Goal: Task Accomplishment & Management: Complete application form

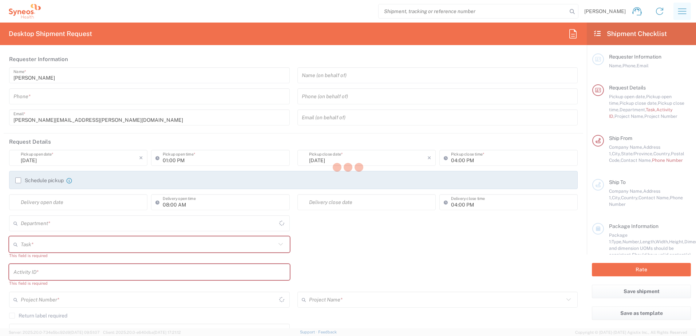
type input "[US_STATE]"
type input "[GEOGRAPHIC_DATA]"
type input "4510"
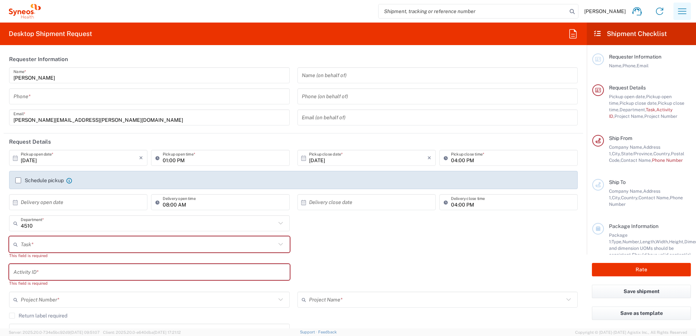
click at [682, 14] on icon "button" at bounding box center [682, 10] width 8 height 5
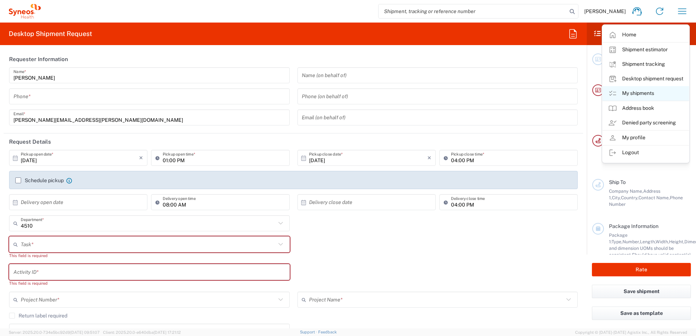
click at [642, 94] on link "My shipments" at bounding box center [645, 93] width 87 height 15
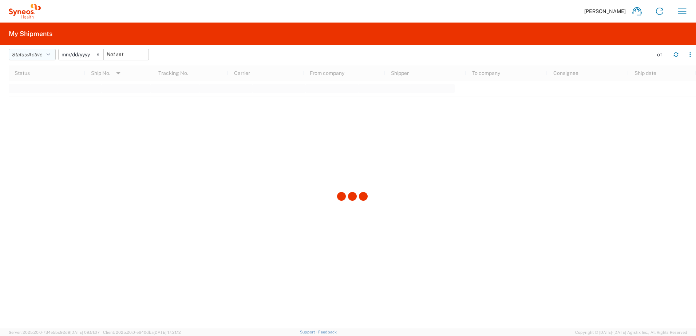
click at [32, 56] on span "Active" at bounding box center [35, 55] width 15 height 6
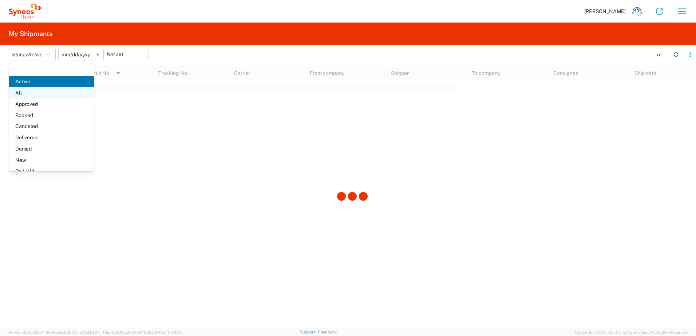
click at [36, 89] on span "All" at bounding box center [51, 92] width 85 height 11
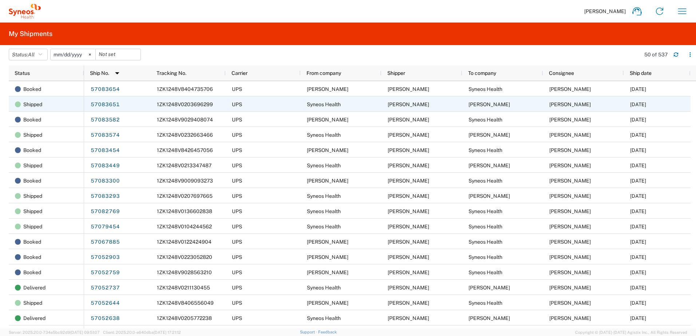
click at [100, 104] on link "57083651" at bounding box center [105, 105] width 30 height 12
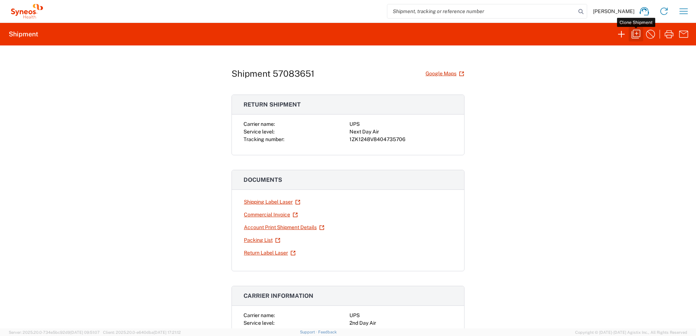
click at [637, 29] on icon "button" at bounding box center [636, 34] width 12 height 12
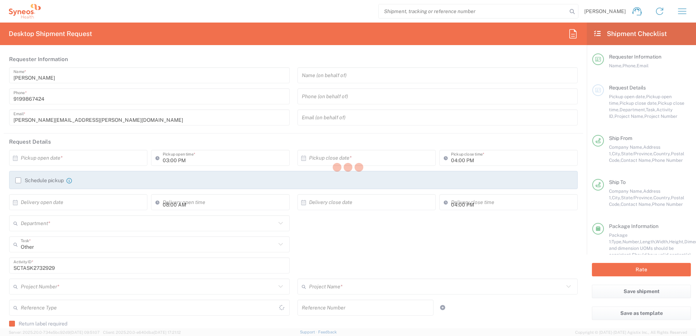
type input "[US_STATE]"
type input "Your Packaging"
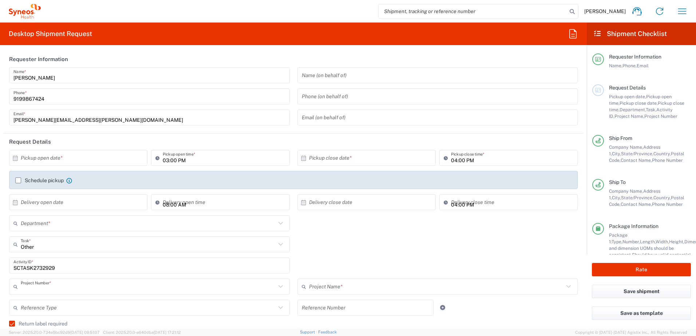
type input "4520 DEPARTMENTAL EXPENSE"
type input "Next Day Air"
type input "4510"
type input "4520 DEPARTMENTAL EXPENSE"
click at [86, 163] on input "text" at bounding box center [80, 158] width 118 height 13
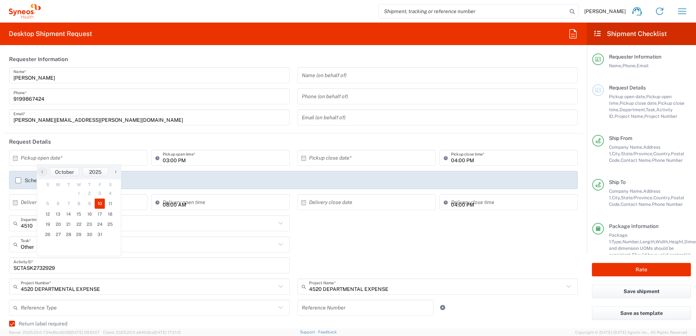
click at [99, 203] on span "10" at bounding box center [100, 204] width 11 height 10
type input "[DATE]"
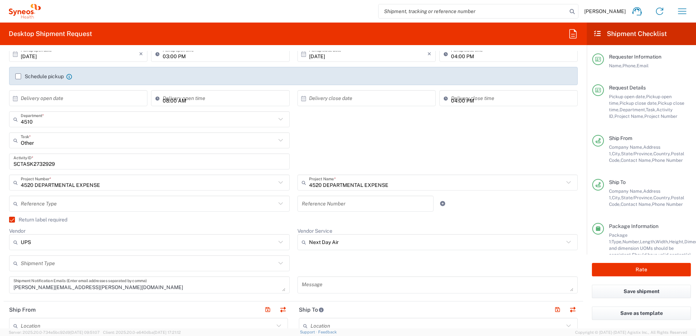
scroll to position [182, 0]
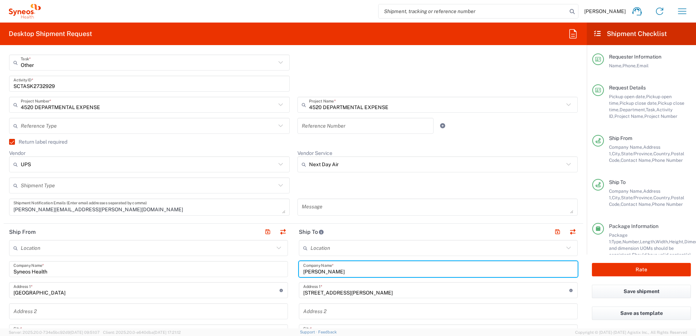
drag, startPoint x: 343, startPoint y: 269, endPoint x: 271, endPoint y: 257, distance: 73.5
paste input "[PERSON_NAME]"
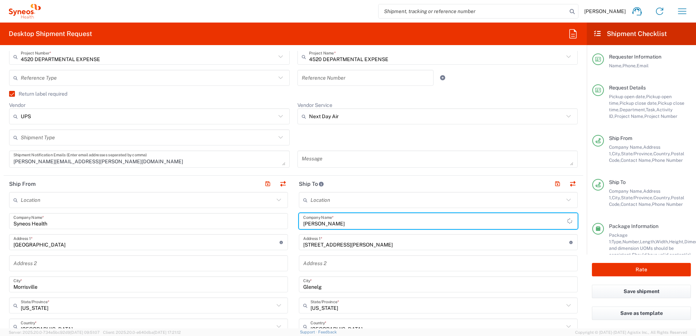
scroll to position [327, 0]
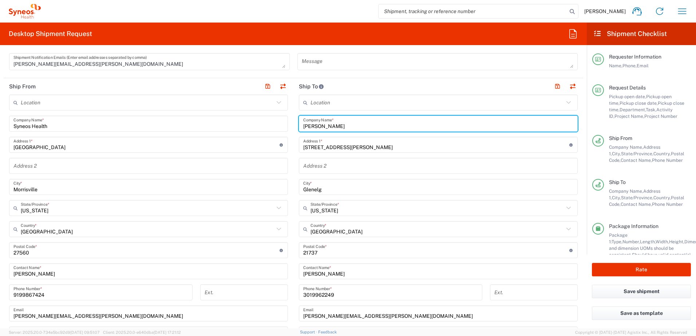
type input "[PERSON_NAME]"
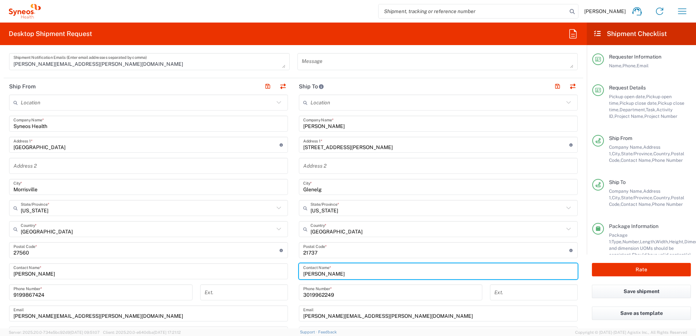
drag, startPoint x: 347, startPoint y: 274, endPoint x: 293, endPoint y: 270, distance: 54.7
click at [293, 271] on main "Location [PERSON_NAME] LLC-[GEOGRAPHIC_DATA] [GEOGRAPHIC_DATA] [GEOGRAPHIC_DATA…" at bounding box center [438, 248] width 290 height 306
paste input "[PERSON_NAME]"
type input "[PERSON_NAME]"
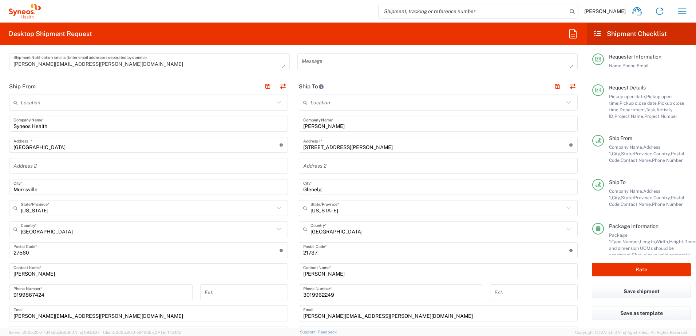
click at [361, 146] on input "[STREET_ADDRESS][PERSON_NAME]" at bounding box center [436, 145] width 266 height 13
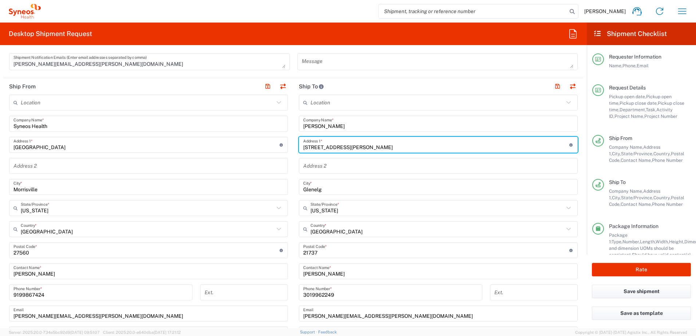
drag, startPoint x: 361, startPoint y: 146, endPoint x: 284, endPoint y: 141, distance: 77.3
click at [287, 144] on div "Ship From Location [PERSON_NAME] LLC-[GEOGRAPHIC_DATA] [GEOGRAPHIC_DATA] [GEOGR…" at bounding box center [293, 240] width 579 height 325
paste input "[STREET_ADDRESS]"
type input "[STREET_ADDRESS]"
click at [349, 209] on input "text" at bounding box center [436, 208] width 253 height 13
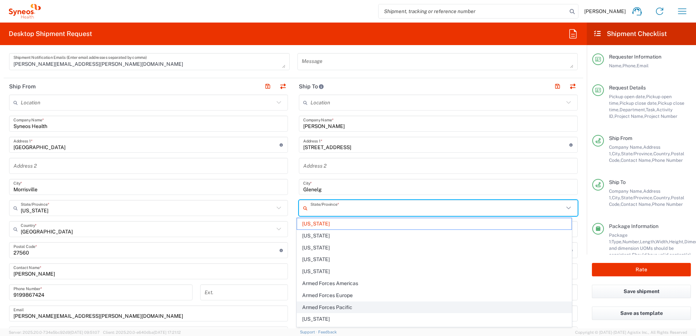
scroll to position [36, 0]
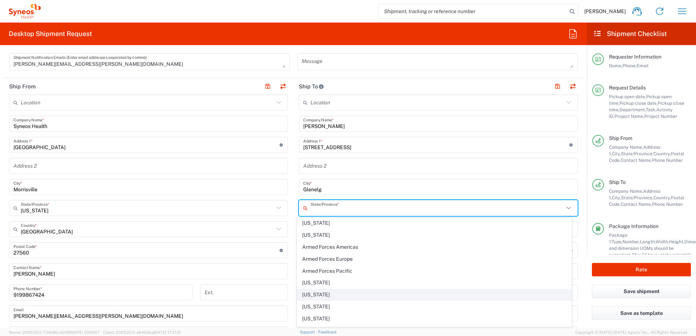
click at [310, 291] on span "[US_STATE]" at bounding box center [434, 294] width 275 height 11
type input "[US_STATE]"
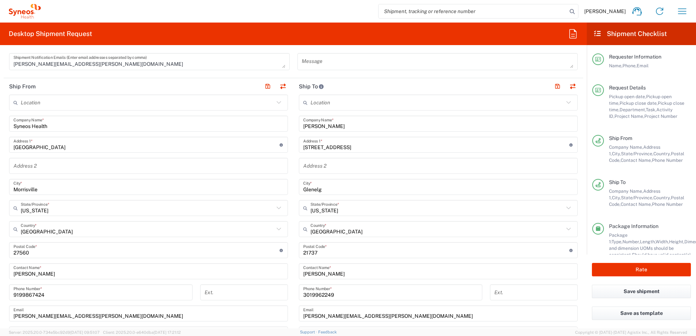
drag, startPoint x: 323, startPoint y: 192, endPoint x: 331, endPoint y: 190, distance: 8.1
click at [324, 192] on input "Glenelg" at bounding box center [438, 187] width 270 height 13
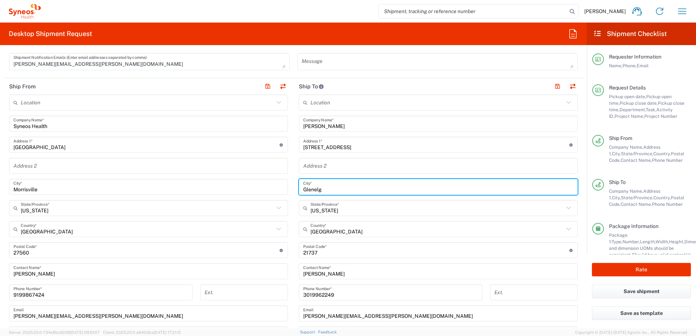
drag, startPoint x: 333, startPoint y: 190, endPoint x: 297, endPoint y: 187, distance: 35.5
click at [299, 187] on div "Glenelg City *" at bounding box center [438, 187] width 279 height 16
paste input "[GEOGRAPHIC_DATA][PERSON_NAME]"
type input "[GEOGRAPHIC_DATA][PERSON_NAME]"
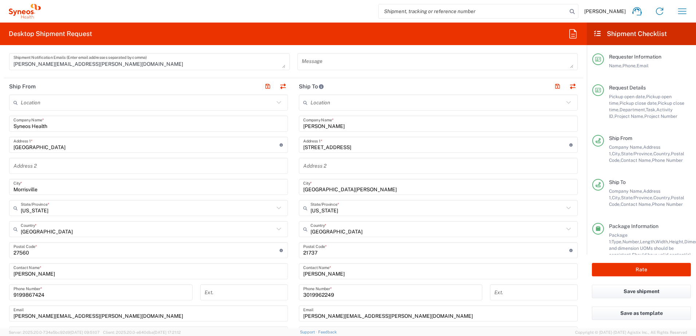
click at [330, 254] on input "undefined" at bounding box center [436, 250] width 266 height 13
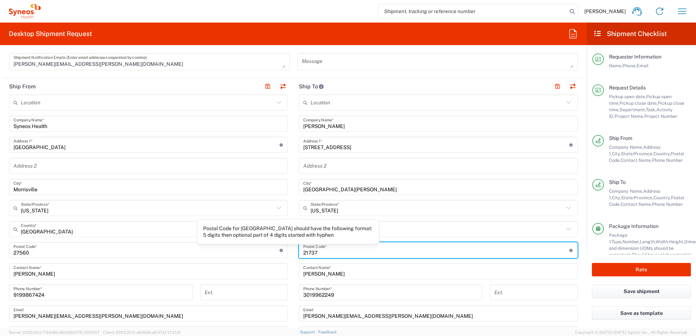
drag, startPoint x: 318, startPoint y: 254, endPoint x: 279, endPoint y: 249, distance: 38.8
click at [280, 250] on div "Ship From Location [PERSON_NAME] LLC-[GEOGRAPHIC_DATA] [GEOGRAPHIC_DATA] [GEOGR…" at bounding box center [293, 240] width 579 height 325
paste input "80525"
type input "80525"
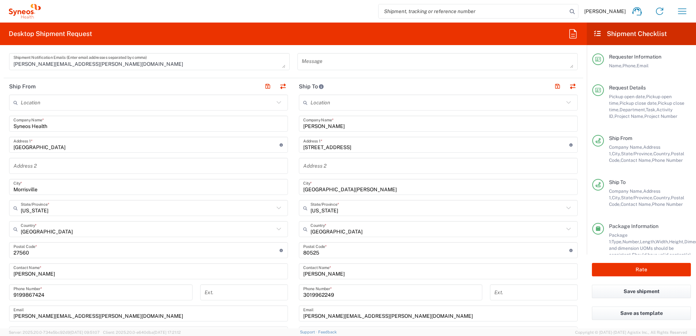
click at [339, 294] on input "3019962249" at bounding box center [390, 292] width 175 height 13
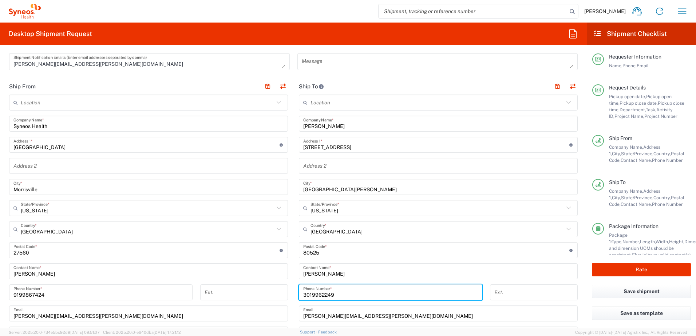
drag, startPoint x: 343, startPoint y: 294, endPoint x: 271, endPoint y: 285, distance: 72.3
click at [271, 285] on div "Ship From Location [PERSON_NAME] LLC-[GEOGRAPHIC_DATA] [GEOGRAPHIC_DATA] [GEOGR…" at bounding box center [293, 240] width 579 height 325
paste input "[PHONE_NUMBER]"
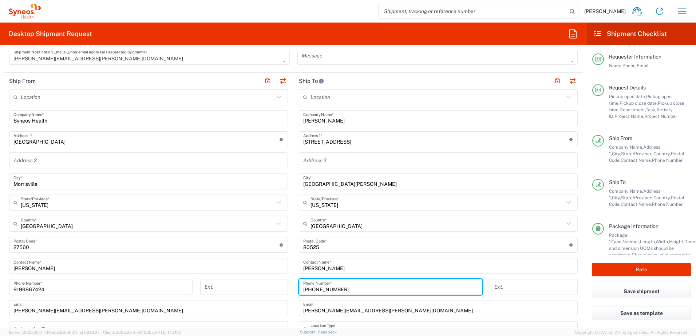
scroll to position [327, 0]
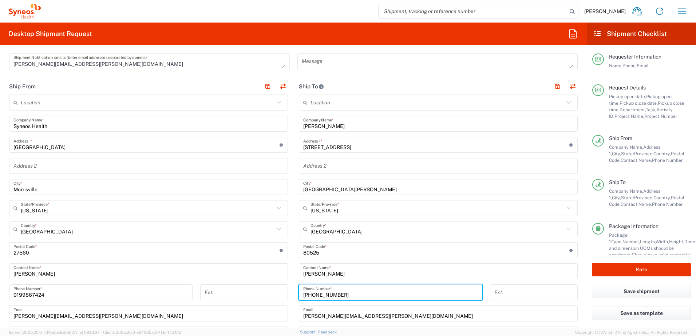
type input "[PHONE_NUMBER]"
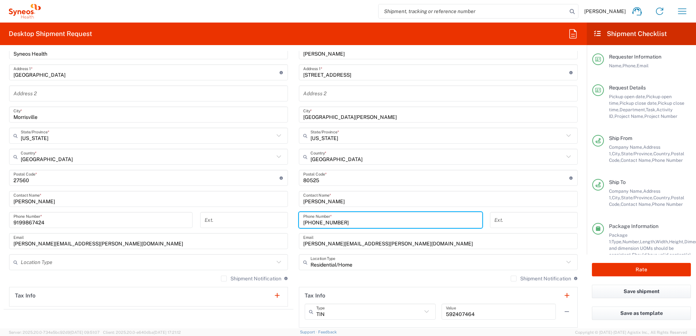
scroll to position [400, 0]
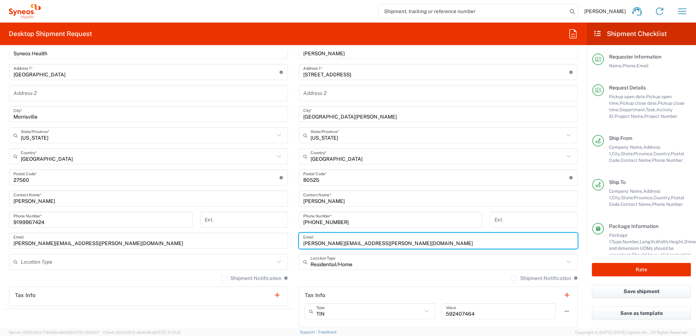
drag, startPoint x: 375, startPoint y: 244, endPoint x: 271, endPoint y: 223, distance: 105.8
click at [271, 223] on div "Ship From Location [PERSON_NAME] LLC-[GEOGRAPHIC_DATA] [GEOGRAPHIC_DATA] [GEOGR…" at bounding box center [293, 167] width 579 height 325
paste input "[PERSON_NAME].[PERSON_NAME]@syneoshealth"
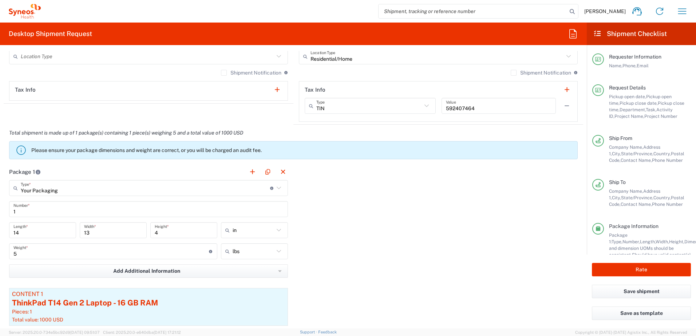
scroll to position [619, 0]
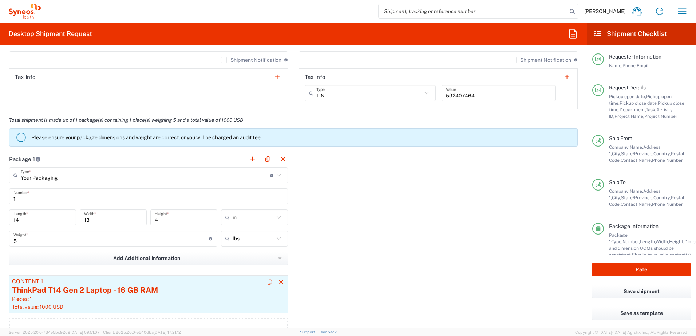
type input "[PERSON_NAME][EMAIL_ADDRESS][PERSON_NAME][DOMAIN_NAME]"
click at [170, 291] on div "ThinkPad T14 Gen 2 Laptop - 16 GB RAM" at bounding box center [148, 290] width 273 height 11
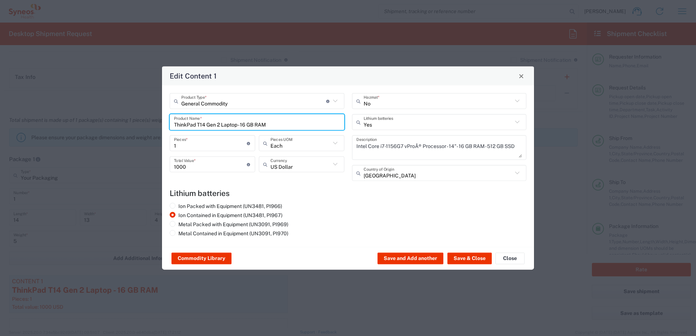
drag, startPoint x: 282, startPoint y: 127, endPoint x: 119, endPoint y: 109, distance: 164.0
click at [119, 110] on div "Edit Content 1 General Commodity Product Type * Document: Paper document genera…" at bounding box center [348, 168] width 696 height 336
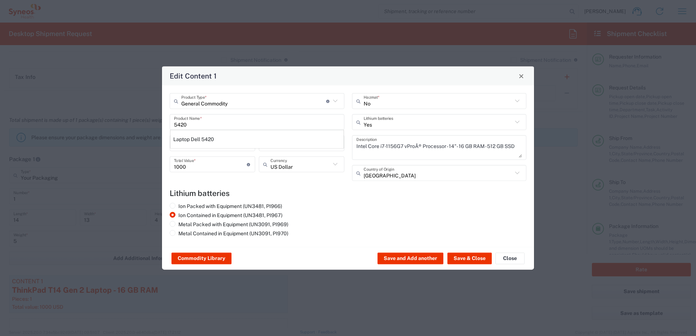
click at [219, 143] on div "Laptop Dell 5420" at bounding box center [256, 139] width 173 height 12
type input "Laptop Dell 5420"
type textarea "Laptop Latitude Dell 5420"
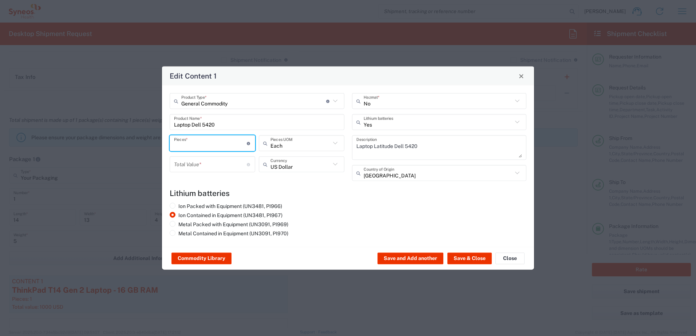
click at [198, 148] on input "number" at bounding box center [210, 143] width 73 height 13
type input "1"
click at [195, 162] on input "number" at bounding box center [210, 164] width 73 height 13
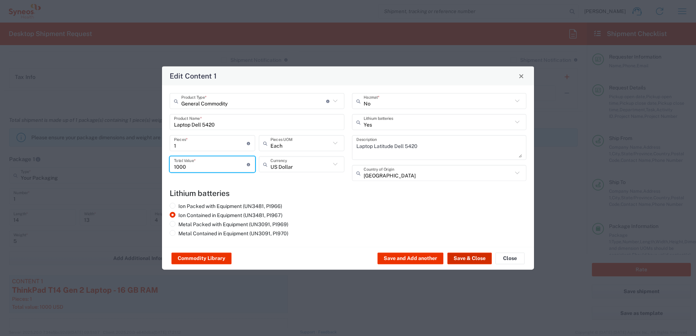
type input "1000"
click at [490, 258] on button "Save & Close" at bounding box center [469, 259] width 44 height 12
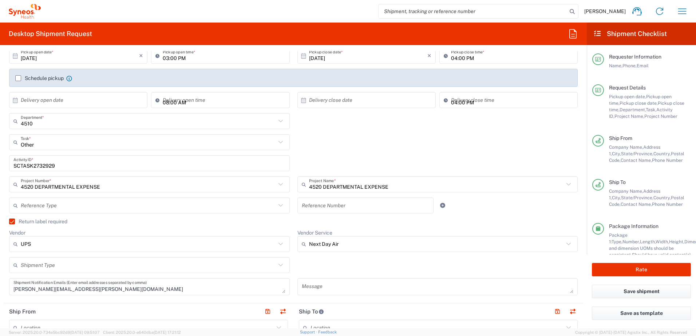
scroll to position [94, 0]
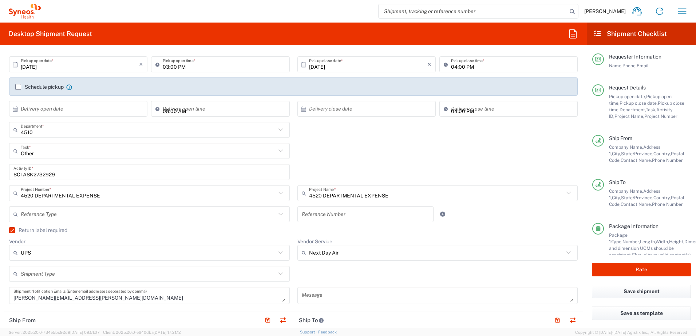
click at [40, 173] on input "SCTASK2732929" at bounding box center [149, 172] width 272 height 13
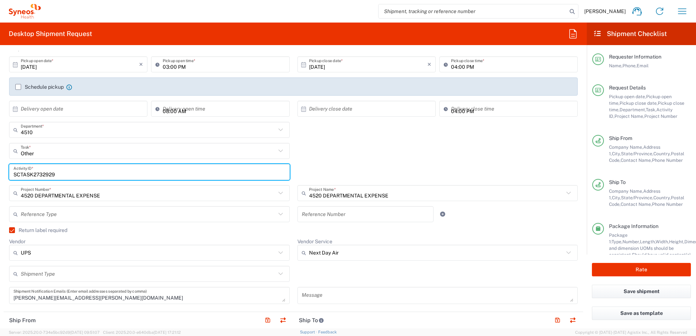
click at [40, 173] on input "SCTASK2732929" at bounding box center [149, 172] width 272 height 13
paste input "4000"
type input "SCTASK2734000"
click at [426, 148] on div "Other Task * Other Break/Fix Inventory Transfer New Hire Refresh" at bounding box center [293, 153] width 576 height 21
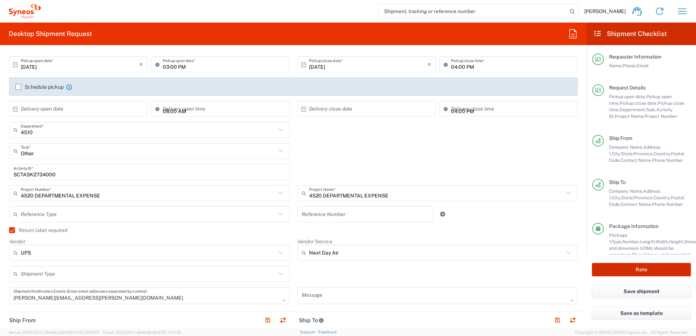
click at [641, 274] on button "Rate" at bounding box center [641, 269] width 99 height 13
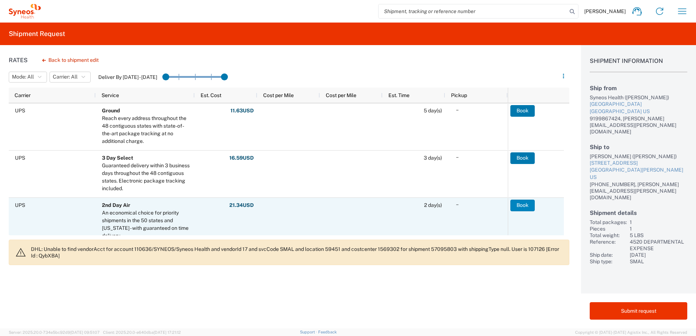
click at [516, 206] on button "Book" at bounding box center [522, 206] width 24 height 12
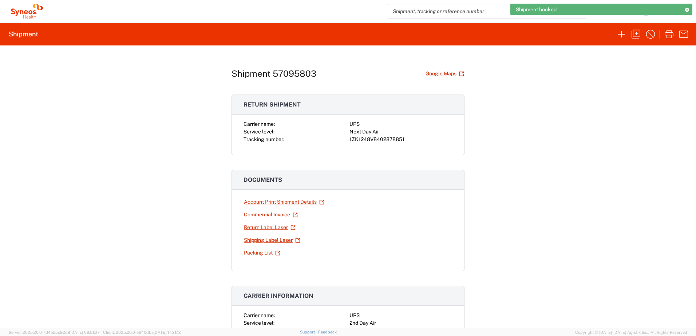
click at [374, 138] on div "1ZK1248V8402878851" at bounding box center [400, 140] width 103 height 8
copy div "1ZK1248V8402878851"
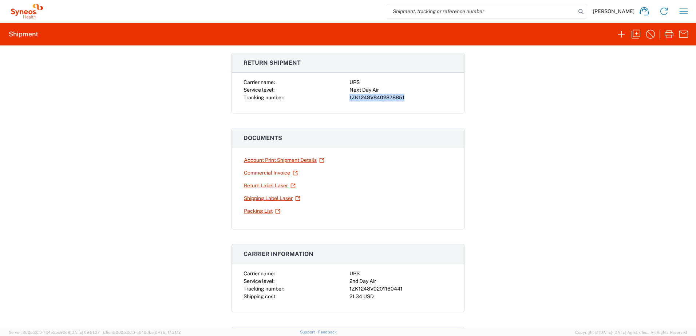
scroll to position [109, 0]
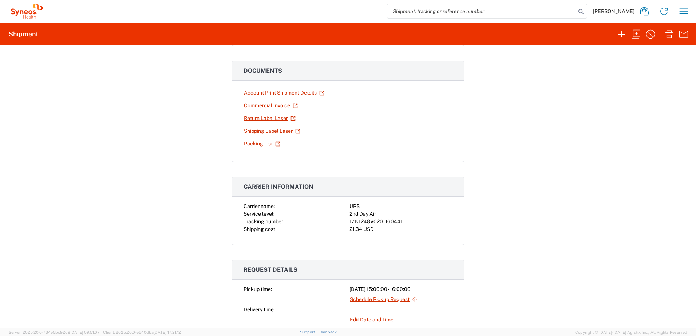
click at [384, 223] on div "1ZK1248V0201160441" at bounding box center [400, 222] width 103 height 8
click at [385, 222] on div "1ZK1248V0201160441" at bounding box center [400, 222] width 103 height 8
copy div "1ZK1248V0201160441"
click at [640, 35] on icon "button" at bounding box center [635, 34] width 9 height 9
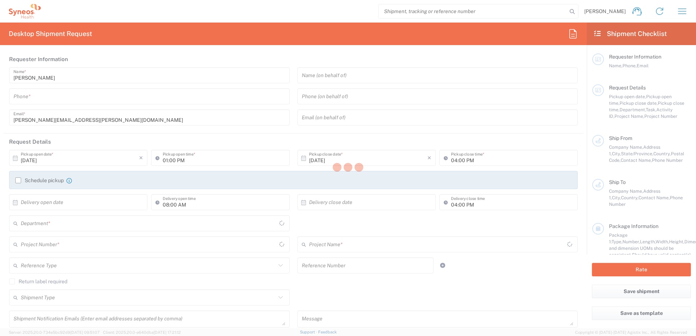
type input "9199867424"
type input "03:00 PM"
type textarea "[PERSON_NAME][EMAIL_ADDRESS][PERSON_NAME][DOMAIN_NAME]"
type input "Syneos Health"
type input "[GEOGRAPHIC_DATA]"
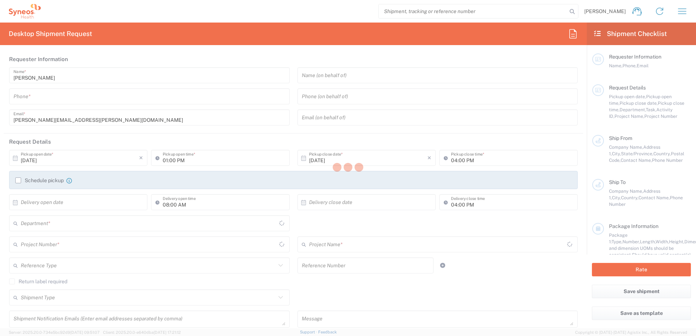
type input "Morrisville"
type input "[US_STATE]"
type input "27560"
type input "[PERSON_NAME]"
type input "9199867424"
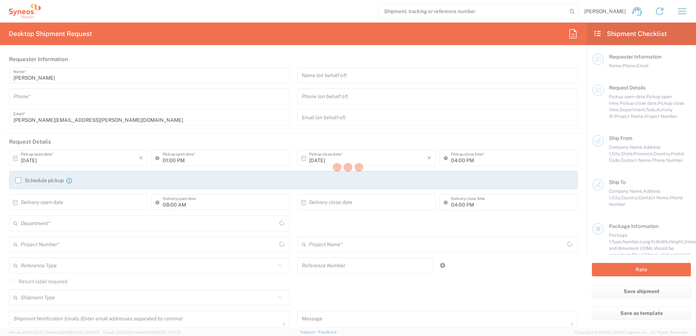
type input "[PERSON_NAME][EMAIL_ADDRESS][PERSON_NAME][DOMAIN_NAME]"
type input "[PERSON_NAME]"
type input "[STREET_ADDRESS]"
type input "[GEOGRAPHIC_DATA][PERSON_NAME]"
type input "[GEOGRAPHIC_DATA]"
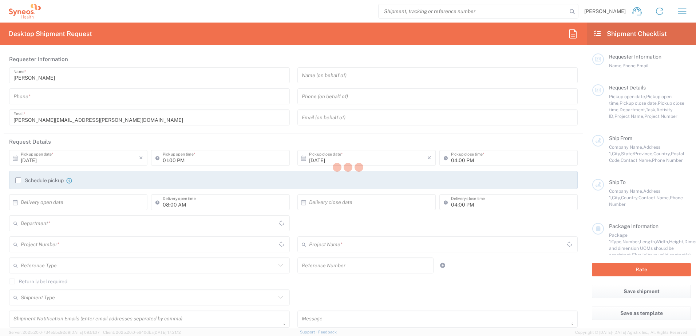
type input "80525"
type input "[PERSON_NAME]"
type input "[PHONE_NUMBER]"
type input "[PERSON_NAME][EMAIL_ADDRESS][PERSON_NAME][DOMAIN_NAME]"
type input "Residential/Home"
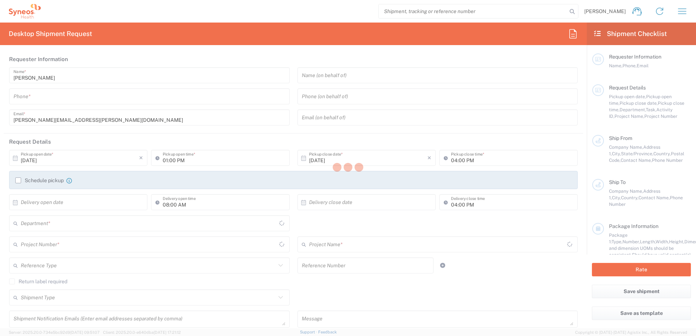
type input "Sender/Shipper"
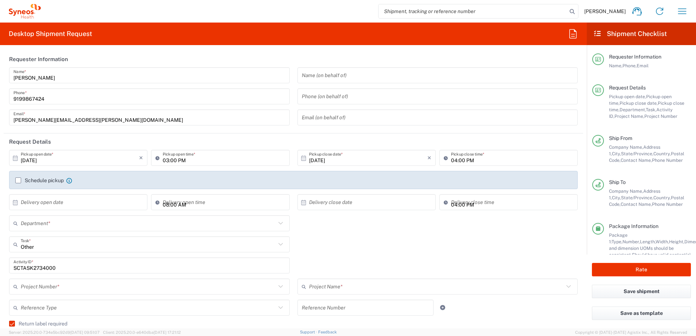
type input "4520 DEPARTMENTAL EXPENSE"
type input "[US_STATE]"
type input "Your Packaging"
type input "4510"
type input "4520 DEPARTMENTAL EXPENSE"
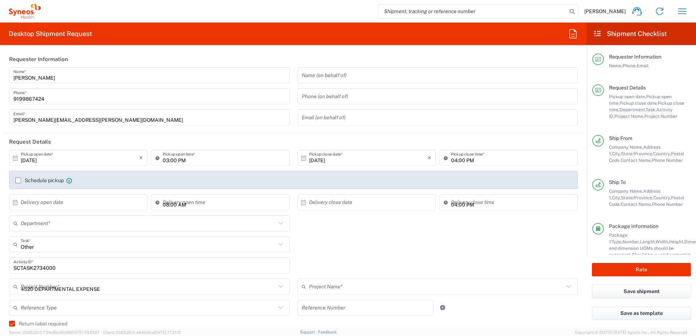
type input "Next Day Air"
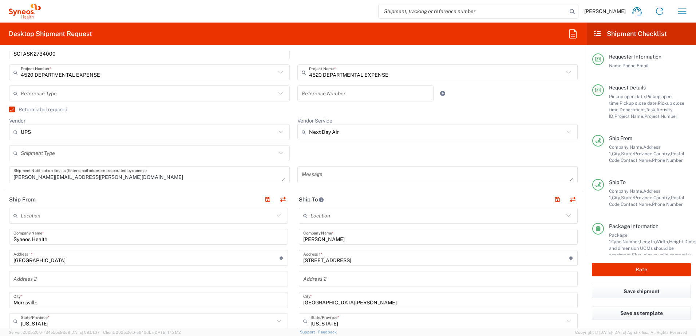
scroll to position [255, 0]
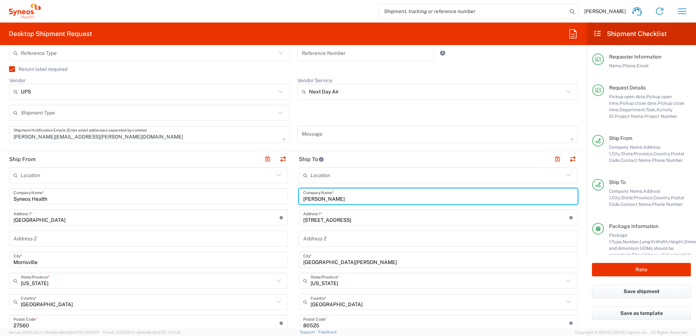
drag, startPoint x: 339, startPoint y: 200, endPoint x: 278, endPoint y: 189, distance: 62.0
click at [267, 188] on div "Ship From Location [PERSON_NAME] LLC-[GEOGRAPHIC_DATA] [GEOGRAPHIC_DATA] [GEOGR…" at bounding box center [293, 313] width 579 height 325
paste input "[PERSON_NAME]"
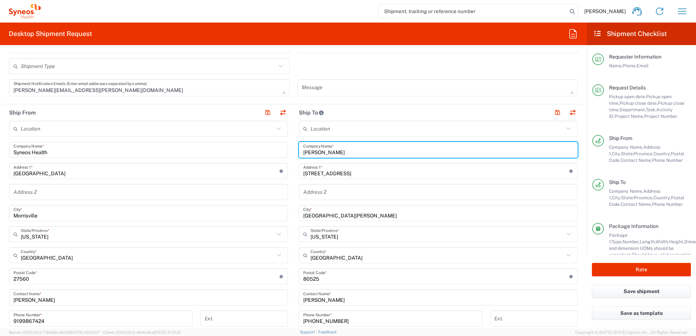
scroll to position [364, 0]
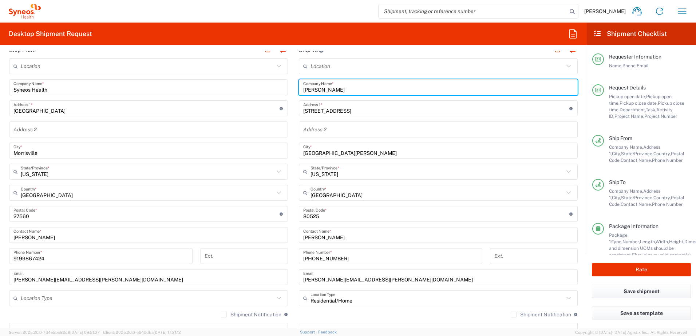
type input "[PERSON_NAME]"
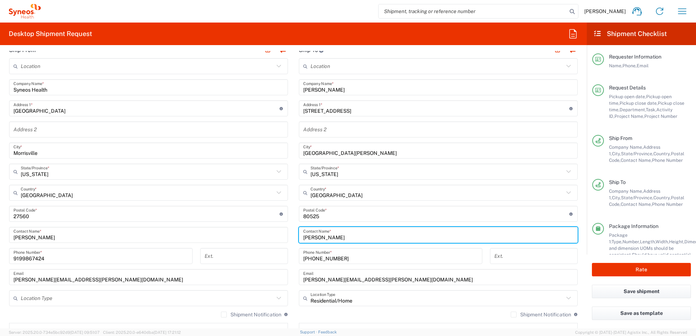
drag, startPoint x: 338, startPoint y: 235, endPoint x: 286, endPoint y: 228, distance: 52.8
click at [286, 228] on div "Ship From Location [PERSON_NAME] LLC-[GEOGRAPHIC_DATA] [GEOGRAPHIC_DATA] [GEOGR…" at bounding box center [293, 204] width 579 height 325
paste input "[PERSON_NAME]"
type input "[PERSON_NAME]"
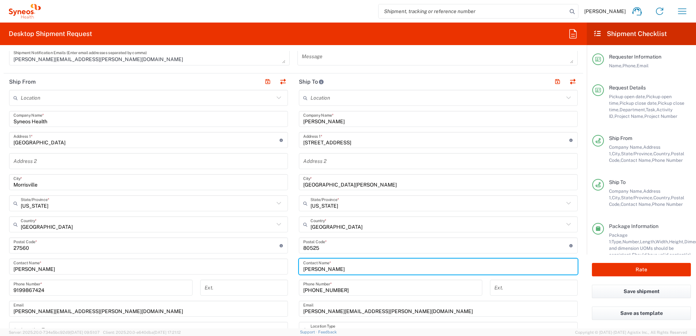
scroll to position [291, 0]
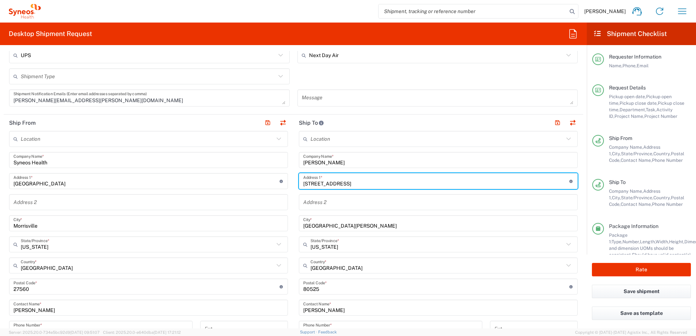
drag, startPoint x: 354, startPoint y: 185, endPoint x: 291, endPoint y: 183, distance: 62.6
click at [293, 183] on main "Location [PERSON_NAME] LLC-[GEOGRAPHIC_DATA] [GEOGRAPHIC_DATA] [GEOGRAPHIC_DATA…" at bounding box center [438, 284] width 290 height 306
paste input "[STREET_ADDRESS]"
type input "[STREET_ADDRESS]"
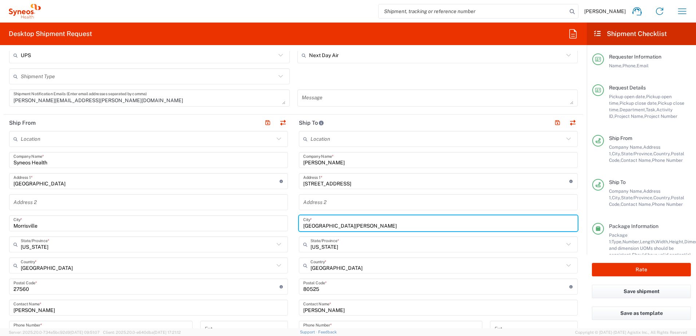
drag, startPoint x: 331, startPoint y: 226, endPoint x: 278, endPoint y: 217, distance: 53.5
click at [278, 217] on div "Ship From Location [PERSON_NAME] LLC-[GEOGRAPHIC_DATA] [GEOGRAPHIC_DATA] [GEOGR…" at bounding box center [293, 277] width 579 height 325
paste input "[GEOGRAPHIC_DATA]"
type input "[GEOGRAPHIC_DATA]"
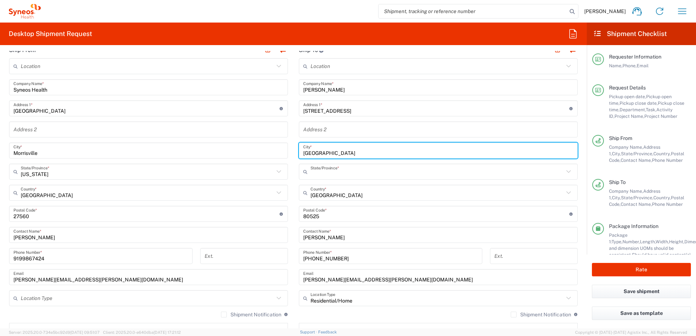
click at [338, 172] on input "text" at bounding box center [436, 172] width 253 height 13
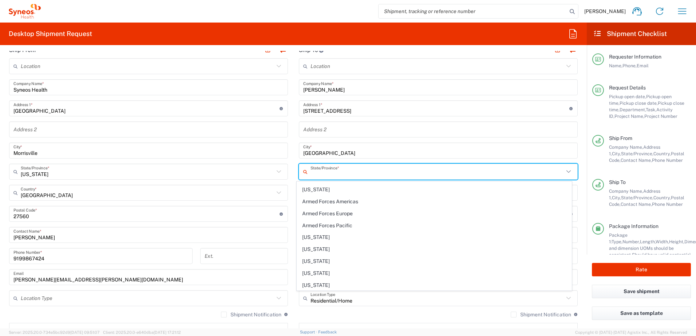
scroll to position [109, 0]
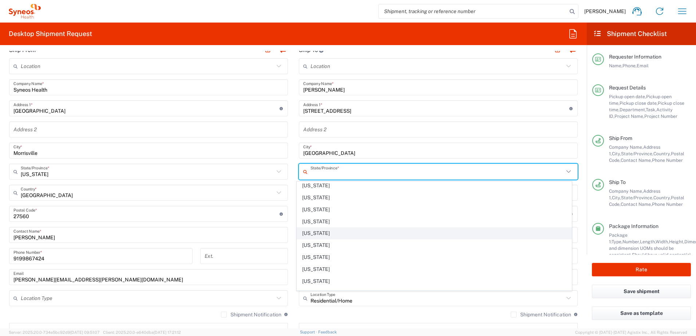
click at [324, 231] on span "[US_STATE]" at bounding box center [434, 233] width 275 height 11
type input "[US_STATE]"
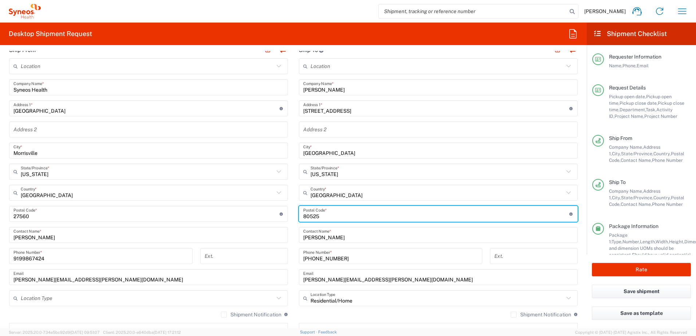
drag, startPoint x: 331, startPoint y: 214, endPoint x: 295, endPoint y: 218, distance: 36.0
click at [295, 218] on main "Location [PERSON_NAME] LLC-[GEOGRAPHIC_DATA] [GEOGRAPHIC_DATA] [GEOGRAPHIC_DATA…" at bounding box center [438, 211] width 290 height 306
paste input "30188"
type input "30188"
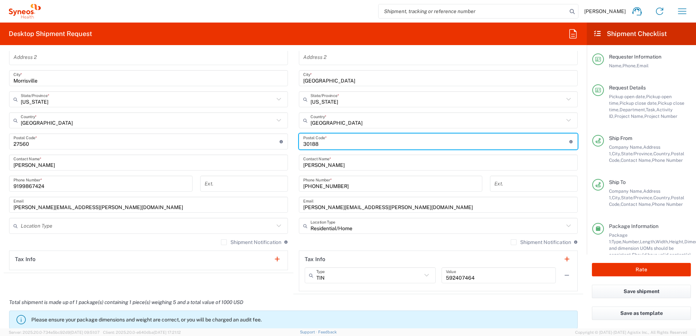
scroll to position [437, 0]
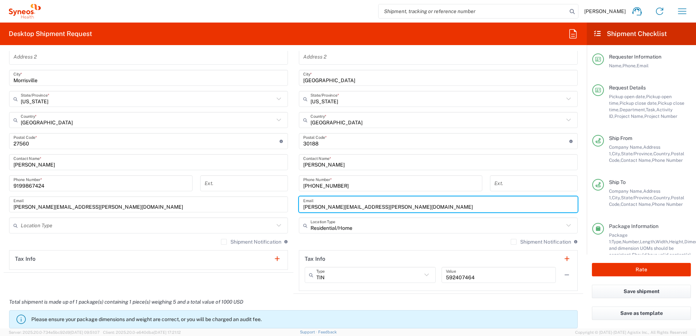
drag, startPoint x: 392, startPoint y: 202, endPoint x: 285, endPoint y: 192, distance: 107.9
click at [285, 192] on div "Ship From Location [PERSON_NAME] LLC-[GEOGRAPHIC_DATA] [GEOGRAPHIC_DATA] [GEOGR…" at bounding box center [293, 131] width 579 height 325
paste input "[EMAIL_ADDRESS]"
type input "[EMAIL_ADDRESS][DOMAIN_NAME]"
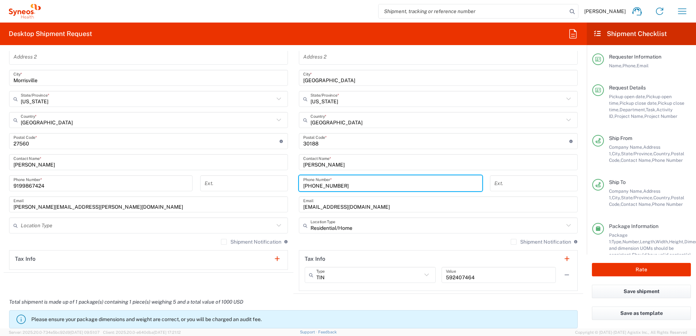
click at [342, 186] on input "[PHONE_NUMBER]" at bounding box center [390, 183] width 175 height 13
drag, startPoint x: 338, startPoint y: 184, endPoint x: 297, endPoint y: 181, distance: 41.2
click at [299, 181] on div "[PHONE_NUMBER] Phone Number *" at bounding box center [390, 183] width 183 height 16
paste input "8599791401"
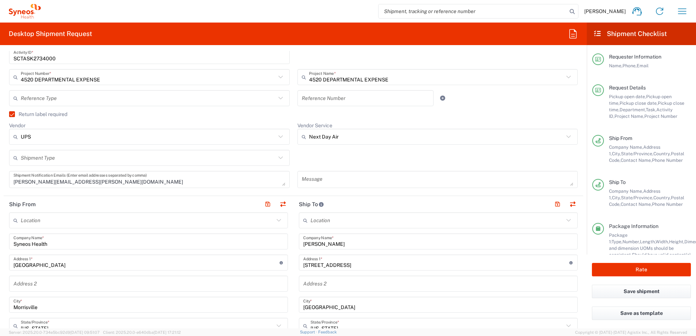
scroll to position [109, 0]
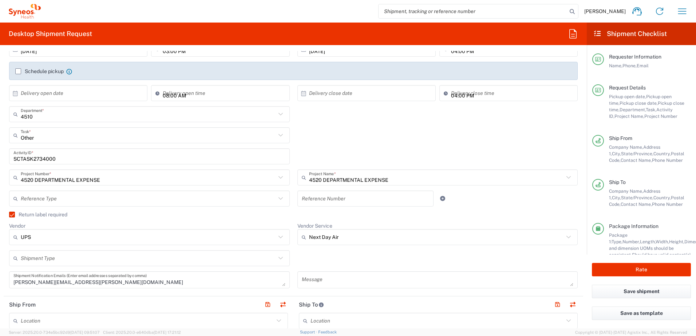
type input "8599791401"
click at [39, 159] on input "SCTASK2734000" at bounding box center [149, 156] width 272 height 13
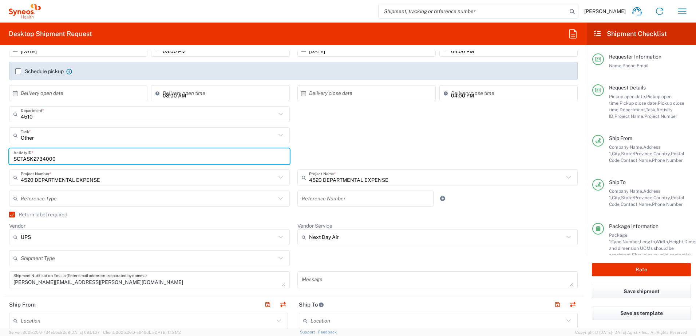
click at [39, 159] on input "SCTASK2734000" at bounding box center [149, 156] width 272 height 13
paste input "1372"
type input "SCTASK2731372"
click at [395, 145] on div "Other Task * Other Break/Fix Inventory Transfer New Hire Refresh" at bounding box center [293, 137] width 576 height 21
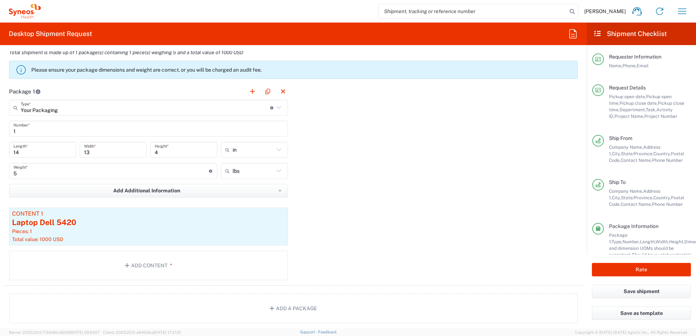
scroll to position [619, 0]
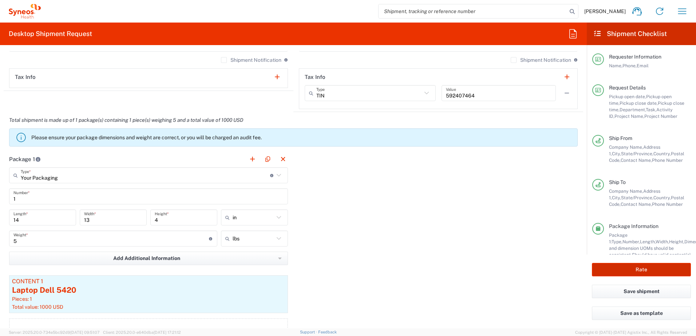
click at [644, 272] on button "Rate" at bounding box center [641, 269] width 99 height 13
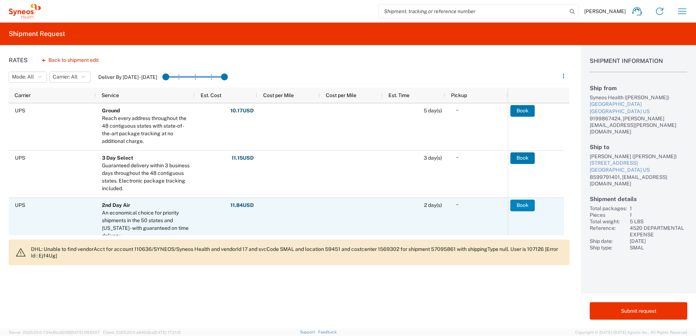
click at [527, 207] on button "Book" at bounding box center [522, 206] width 24 height 12
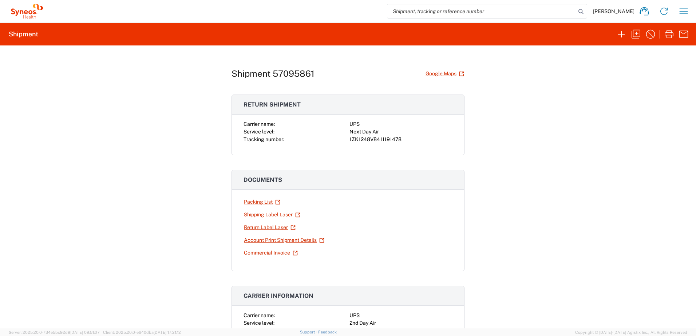
click at [367, 142] on div "1ZK1248V8411191478" at bounding box center [400, 140] width 103 height 8
click at [369, 142] on div "1ZK1248V8411191478" at bounding box center [400, 140] width 103 height 8
click at [371, 137] on div "1ZK1248V8411191478" at bounding box center [400, 140] width 103 height 8
copy div "1ZK1248V8411191478"
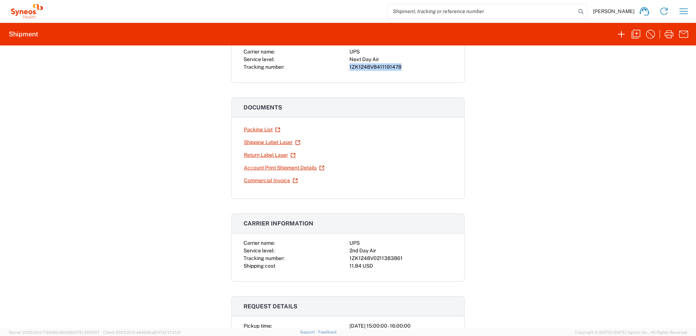
scroll to position [73, 0]
click at [374, 260] on div "1ZK1248V0211383861" at bounding box center [400, 258] width 103 height 8
copy div "1ZK1248V0211383861"
click at [636, 33] on icon "button" at bounding box center [635, 34] width 9 height 9
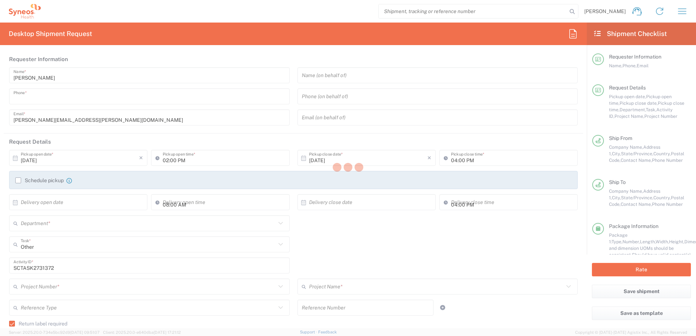
type input "9199867424"
type input "03:00 PM"
type textarea "[PERSON_NAME][EMAIL_ADDRESS][PERSON_NAME][DOMAIN_NAME]"
type input "Syneos Health"
type input "[GEOGRAPHIC_DATA]"
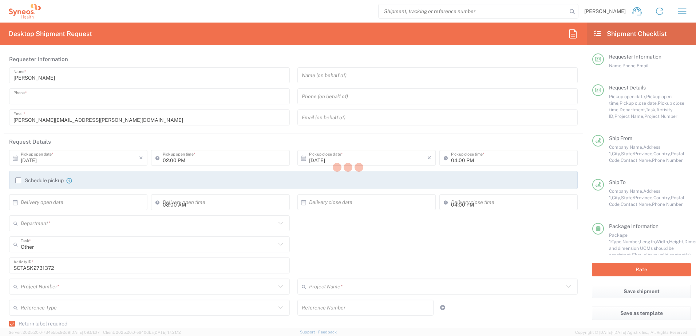
type input "Morrisville"
type input "[US_STATE]"
type input "27560"
type input "[PERSON_NAME]"
type input "9199867424"
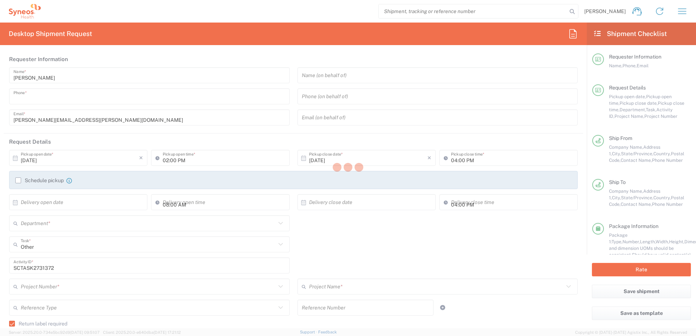
type input "[PERSON_NAME][EMAIL_ADDRESS][PERSON_NAME][DOMAIN_NAME]"
type input "[PERSON_NAME]"
type input "[STREET_ADDRESS]"
type input "[GEOGRAPHIC_DATA]"
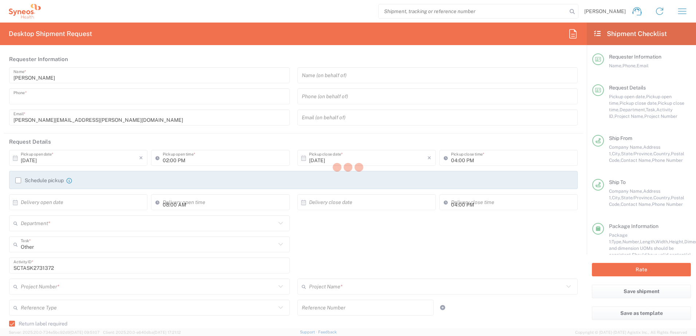
type input "30188"
type input "[PERSON_NAME]"
type input "8599791401"
type input "[EMAIL_ADDRESS][DOMAIN_NAME]"
type input "Residential/Home"
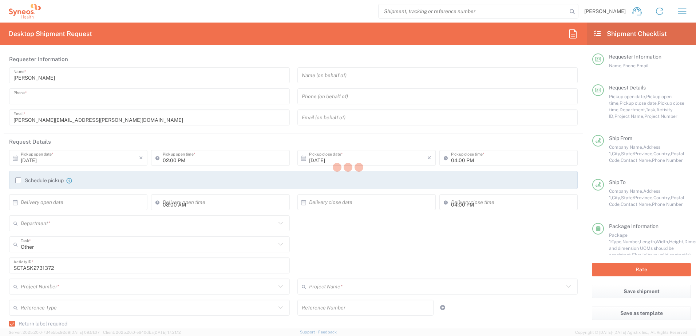
type input "Sender/Shipper"
type input "[US_STATE]"
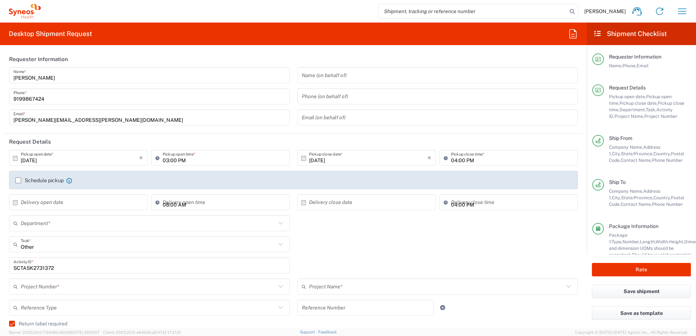
type input "4520 DEPARTMENTAL EXPENSE"
type input "Next Day Air"
type input "Your Packaging"
type input "4510"
type input "4520 DEPARTMENTAL EXPENSE"
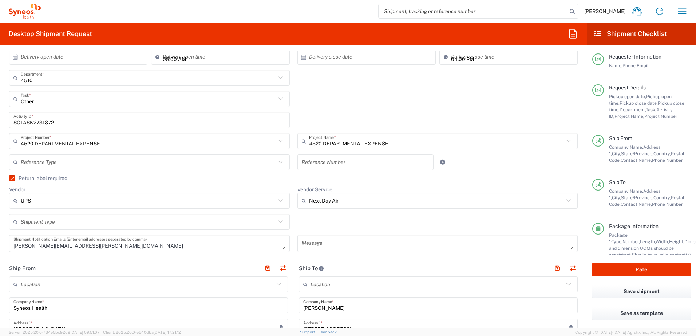
scroll to position [364, 0]
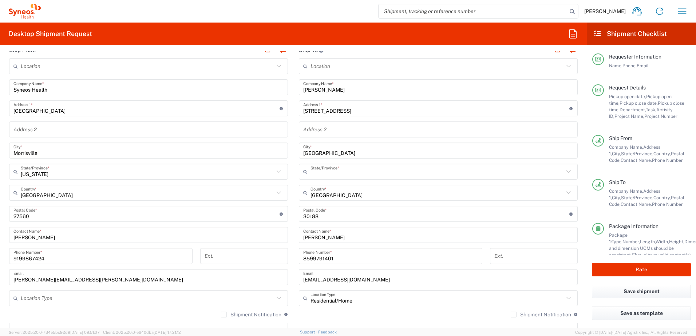
click at [335, 174] on input "text" at bounding box center [436, 172] width 253 height 13
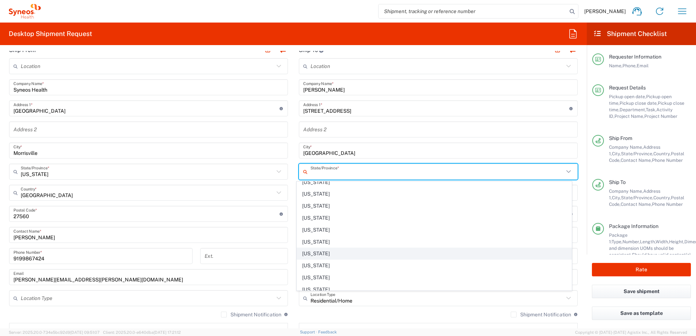
scroll to position [437, 0]
click at [323, 249] on span "[US_STATE]" at bounding box center [434, 251] width 275 height 11
type input "[US_STATE]"
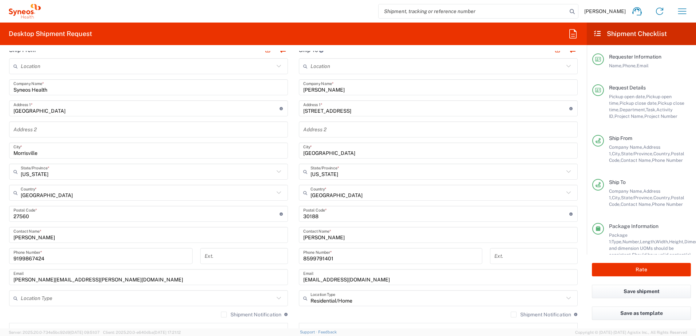
drag, startPoint x: 351, startPoint y: 111, endPoint x: 355, endPoint y: 100, distance: 11.7
click at [352, 111] on input "[STREET_ADDRESS]" at bounding box center [436, 108] width 266 height 13
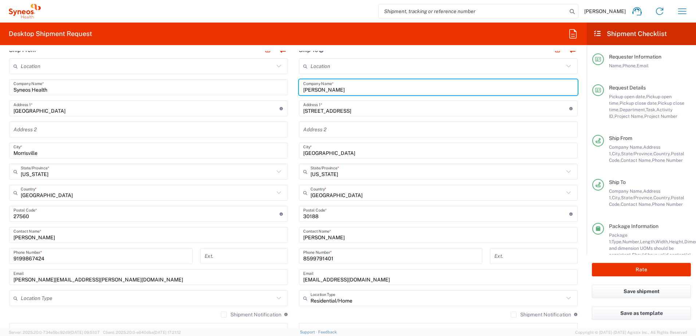
drag, startPoint x: 343, startPoint y: 84, endPoint x: 341, endPoint y: 87, distance: 4.2
click at [343, 84] on input "[PERSON_NAME]" at bounding box center [438, 87] width 270 height 13
drag, startPoint x: 316, startPoint y: 91, endPoint x: 289, endPoint y: 86, distance: 27.4
click at [289, 86] on div "Ship From Location [PERSON_NAME] LLC-[GEOGRAPHIC_DATA] [GEOGRAPHIC_DATA] [GEOGR…" at bounding box center [293, 204] width 579 height 325
paste input "[PERSON_NAME]"
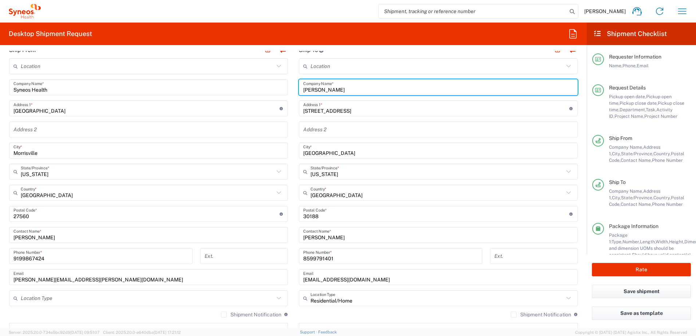
type input "[PERSON_NAME]"
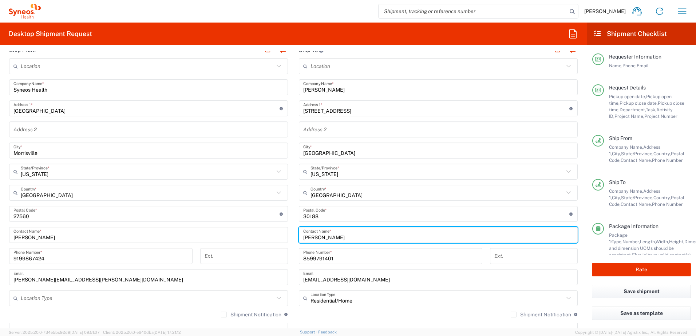
drag, startPoint x: 342, startPoint y: 236, endPoint x: 286, endPoint y: 227, distance: 57.2
click at [286, 227] on div "Ship From Location [PERSON_NAME] LLC-[GEOGRAPHIC_DATA] [GEOGRAPHIC_DATA] [GEOGR…" at bounding box center [293, 204] width 579 height 325
paste input "[PERSON_NAME]"
type input "[PERSON_NAME]"
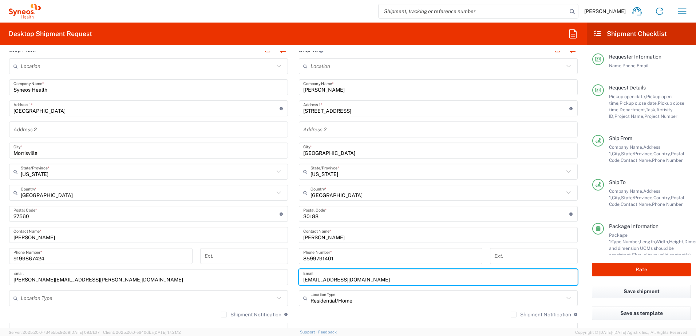
drag, startPoint x: 356, startPoint y: 282, endPoint x: 283, endPoint y: 275, distance: 73.1
click at [283, 275] on div "Ship From Location [PERSON_NAME] LLC-[GEOGRAPHIC_DATA] [GEOGRAPHIC_DATA] [GEOGR…" at bounding box center [293, 204] width 579 height 325
paste input "rxc259@hot"
type input "[EMAIL_ADDRESS][DOMAIN_NAME]"
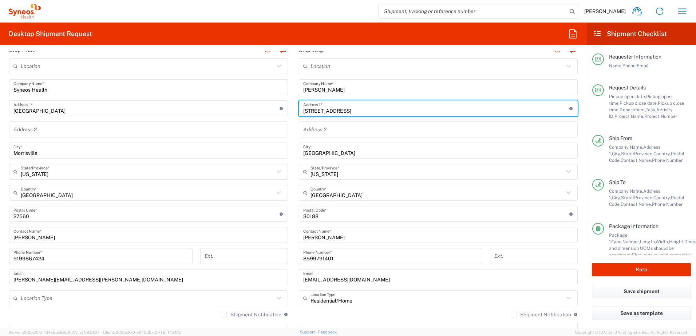
drag, startPoint x: 349, startPoint y: 108, endPoint x: 275, endPoint y: 102, distance: 73.8
click at [276, 102] on div "Ship From Location [PERSON_NAME] LLC-[GEOGRAPHIC_DATA] [GEOGRAPHIC_DATA] [GEOGR…" at bounding box center [293, 204] width 579 height 325
paste input "[STREET_ADDRESS][PERSON_NAME]"
type input "[STREET_ADDRESS][PERSON_NAME]"
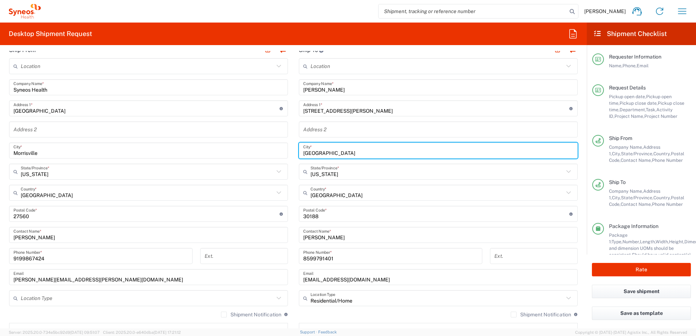
drag, startPoint x: 340, startPoint y: 155, endPoint x: 302, endPoint y: 161, distance: 37.9
click at [270, 146] on div "Ship From Location [PERSON_NAME] LLC-[GEOGRAPHIC_DATA] [GEOGRAPHIC_DATA] [GEOGR…" at bounding box center [293, 204] width 579 height 325
paste input "[GEOGRAPHIC_DATA]"
type input "[GEOGRAPHIC_DATA]"
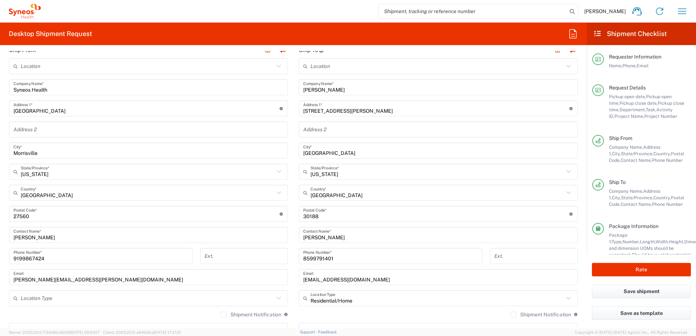
drag, startPoint x: 332, startPoint y: 222, endPoint x: 330, endPoint y: 218, distance: 4.7
click at [332, 222] on div "Location [PERSON_NAME] LLC-[GEOGRAPHIC_DATA] [GEOGRAPHIC_DATA] [GEOGRAPHIC_DATA…" at bounding box center [438, 211] width 279 height 306
click at [330, 218] on input "undefined" at bounding box center [436, 214] width 266 height 13
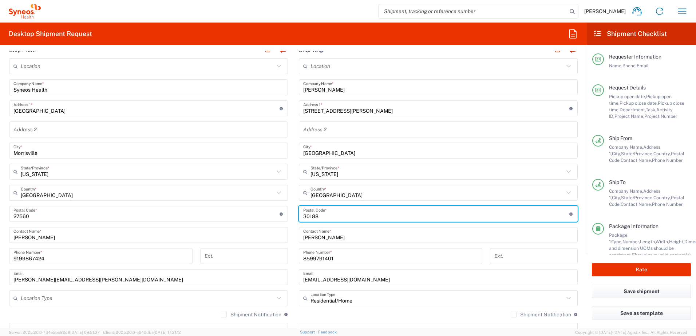
drag, startPoint x: 334, startPoint y: 217, endPoint x: 265, endPoint y: 207, distance: 69.5
click at [264, 208] on div "Ship From Location [PERSON_NAME] LLC-[GEOGRAPHIC_DATA] [GEOGRAPHIC_DATA] [GEOGR…" at bounding box center [293, 204] width 579 height 325
paste input "19111"
type input "19111"
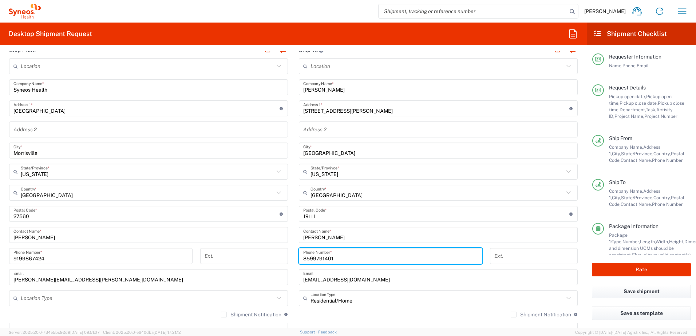
drag, startPoint x: 338, startPoint y: 256, endPoint x: 243, endPoint y: 243, distance: 96.3
click at [243, 243] on div "Ship From Location [PERSON_NAME] LLC-[GEOGRAPHIC_DATA] [GEOGRAPHIC_DATA] [GEOGR…" at bounding box center [293, 204] width 579 height 325
paste input "[PHONE_NUMBER]"
click at [322, 259] on input "[PHONE_NUMBER]" at bounding box center [390, 256] width 175 height 13
click at [311, 260] on input "[PHONE_NUMBER]" at bounding box center [390, 256] width 175 height 13
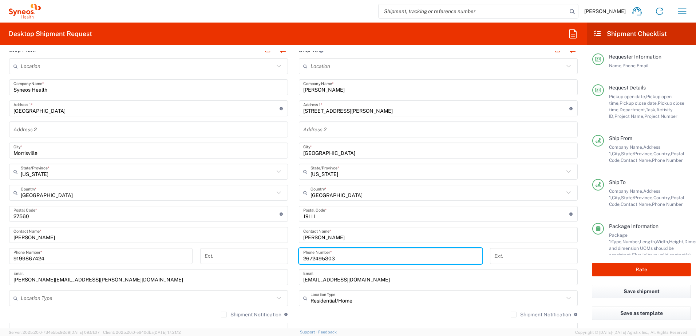
type input "2672495303"
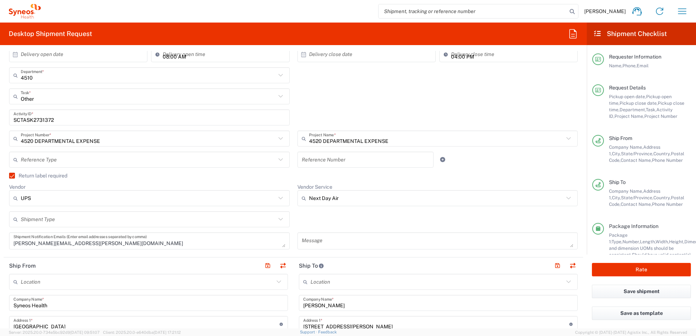
scroll to position [109, 0]
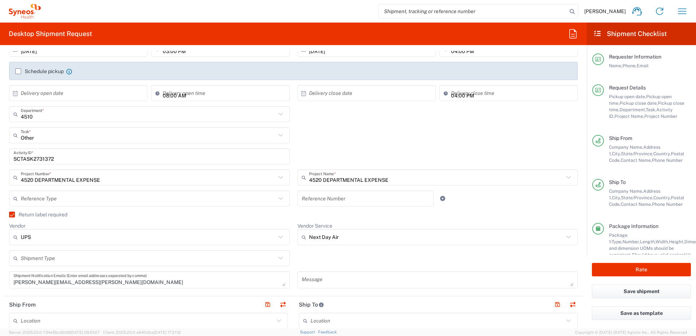
click at [37, 160] on input "SCTASK2731372" at bounding box center [149, 156] width 272 height 13
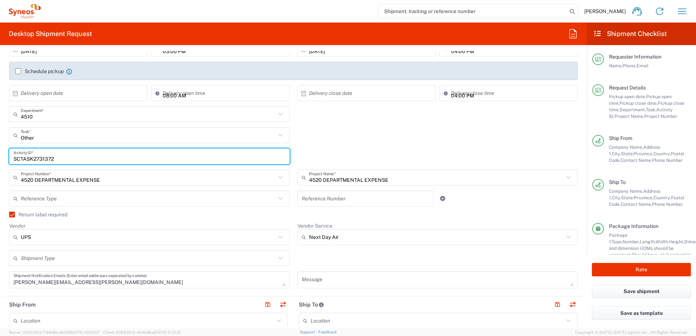
click at [37, 160] on input "SCTASK2731372" at bounding box center [149, 156] width 272 height 13
paste input "4894"
type input "SCTASK2734894"
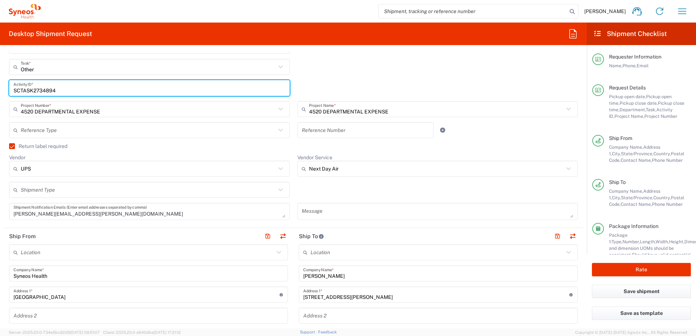
scroll to position [182, 0]
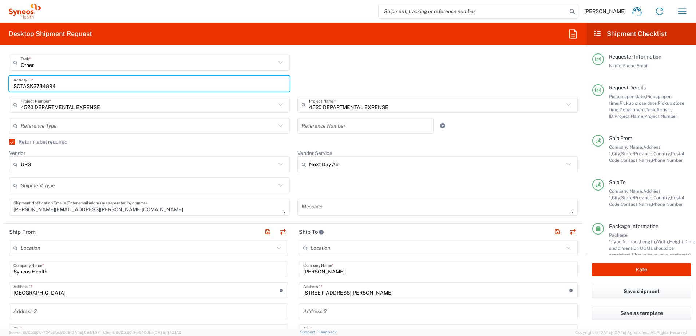
click at [346, 167] on input "Next Day Air" at bounding box center [436, 165] width 255 height 12
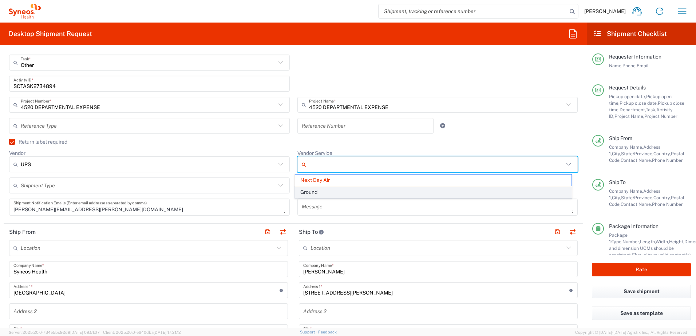
click at [335, 187] on span "Ground" at bounding box center [433, 192] width 276 height 11
type input "Ground"
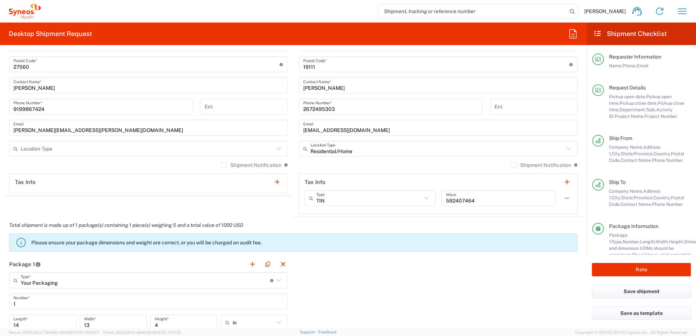
scroll to position [619, 0]
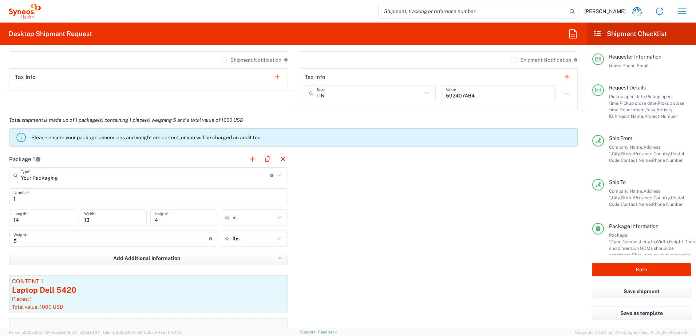
click at [111, 321] on button "Add Content *" at bounding box center [148, 333] width 279 height 30
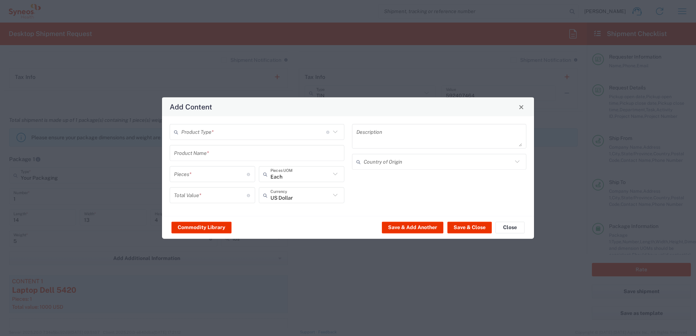
drag, startPoint x: 111, startPoint y: 321, endPoint x: 108, endPoint y: 304, distance: 17.1
click at [108, 304] on div "Add Content Product Type * Document: Paper document generated internally by Syn…" at bounding box center [348, 168] width 696 height 336
click at [508, 229] on button "Close" at bounding box center [509, 228] width 29 height 12
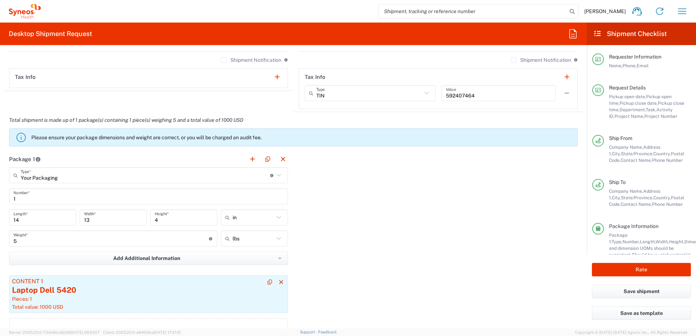
click at [122, 298] on div "Pieces: 1" at bounding box center [148, 299] width 273 height 7
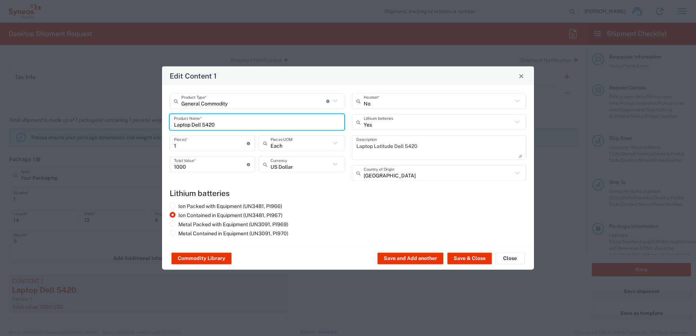
drag, startPoint x: 243, startPoint y: 120, endPoint x: 144, endPoint y: 118, distance: 99.3
click at [144, 118] on div "Edit Content 1 General Commodity Product Type * Document: Paper document genera…" at bounding box center [348, 168] width 696 height 336
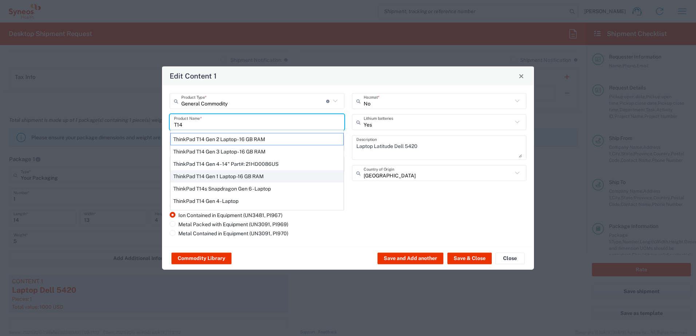
click at [211, 170] on div "ThinkPad T14 Gen 1 Laptop -16 GB RAM" at bounding box center [256, 176] width 173 height 12
type input "ThinkPad T14 Gen 1 Laptop -16 GB RAM"
type textarea "Intel Core i5-10210U- 14"- 512 GB SSD"
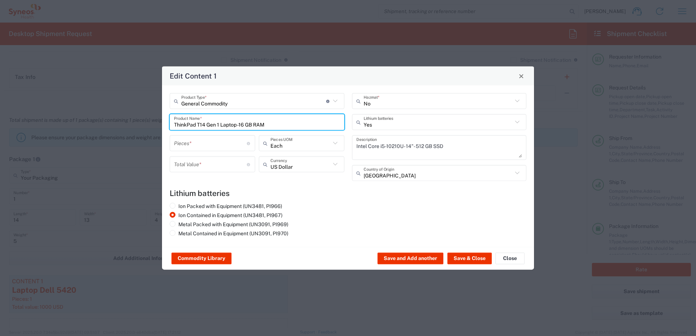
click at [192, 140] on input "number" at bounding box center [210, 143] width 73 height 13
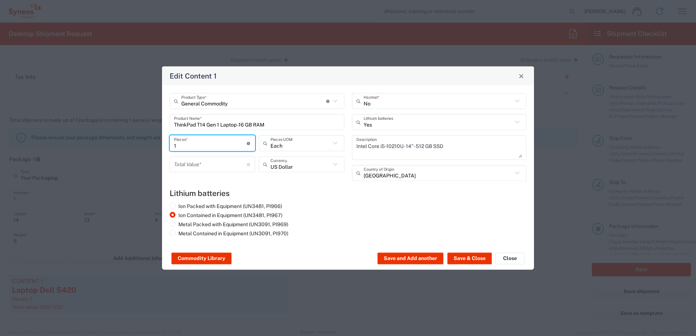
type input "1"
click at [197, 171] on div "Total Value * Total value of all the pieces" at bounding box center [213, 164] width 86 height 16
click at [199, 167] on input "number" at bounding box center [210, 164] width 73 height 13
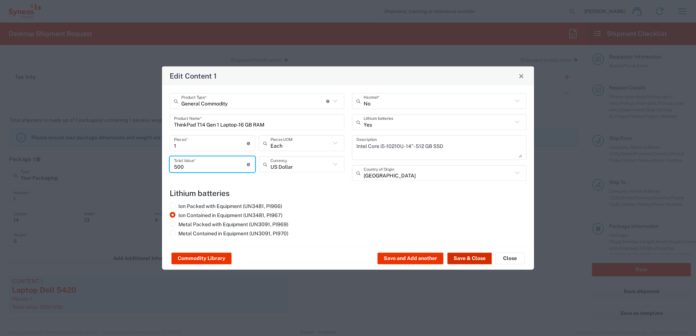
type input "500"
click at [465, 253] on button "Save & Close" at bounding box center [469, 259] width 44 height 12
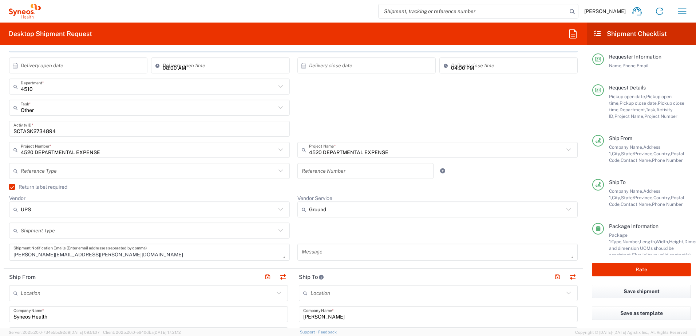
scroll to position [0, 0]
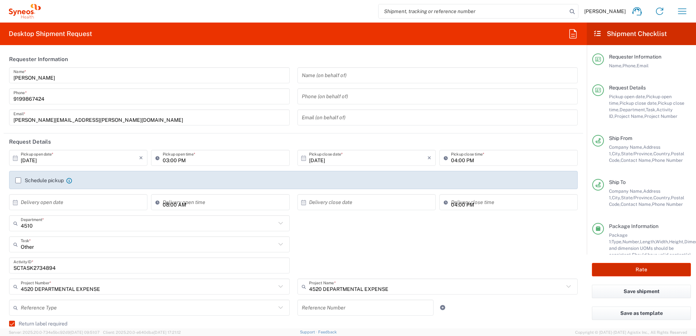
click at [645, 268] on button "Rate" at bounding box center [641, 269] width 99 height 13
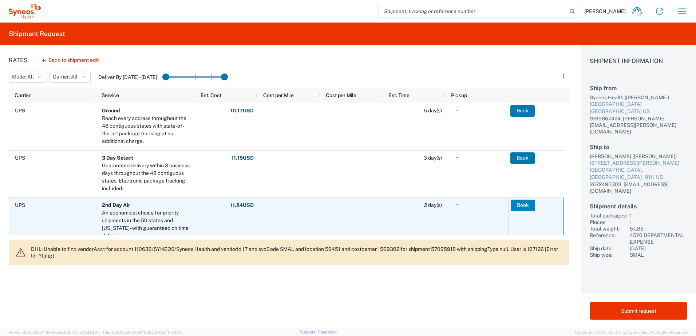
click at [516, 204] on button "Book" at bounding box center [522, 206] width 24 height 12
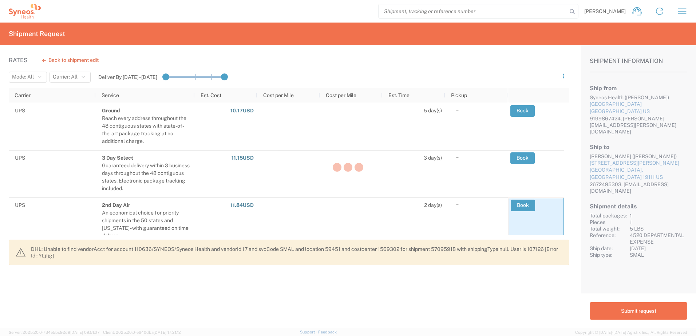
drag, startPoint x: 258, startPoint y: 139, endPoint x: 269, endPoint y: 134, distance: 11.7
click at [266, 135] on div at bounding box center [348, 168] width 696 height 336
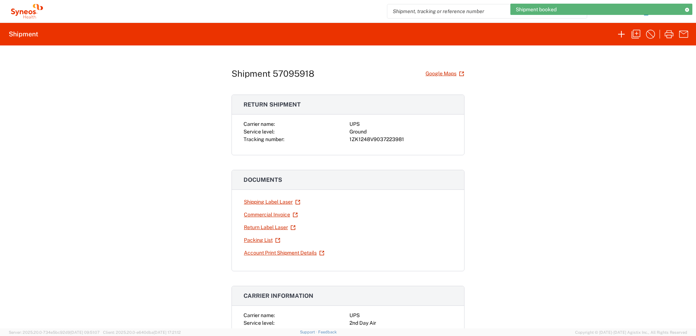
click at [365, 138] on div "1ZK1248V9037223981" at bounding box center [400, 140] width 103 height 8
copy div "1ZK1248V9037223981"
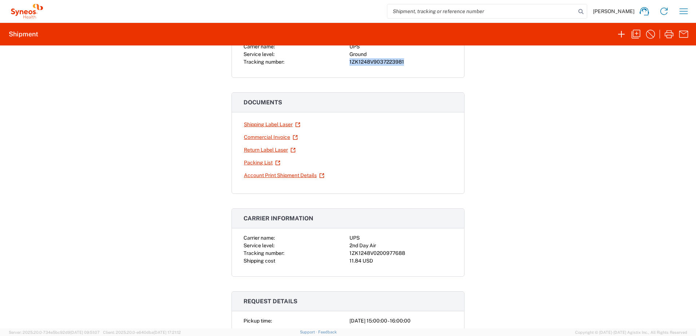
scroll to position [146, 0]
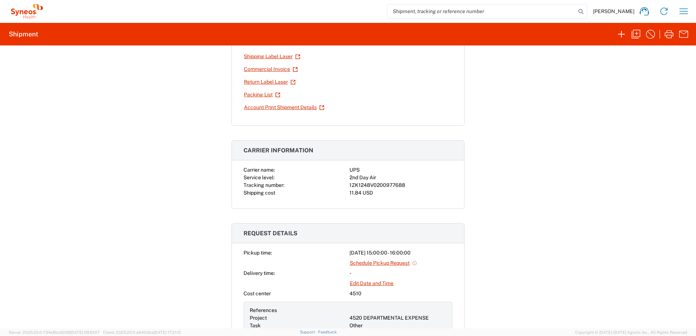
click at [377, 187] on div "1ZK1248V0200977688" at bounding box center [400, 186] width 103 height 8
copy div "1ZK1248V0200977688"
click at [632, 35] on icon "button" at bounding box center [636, 34] width 12 height 12
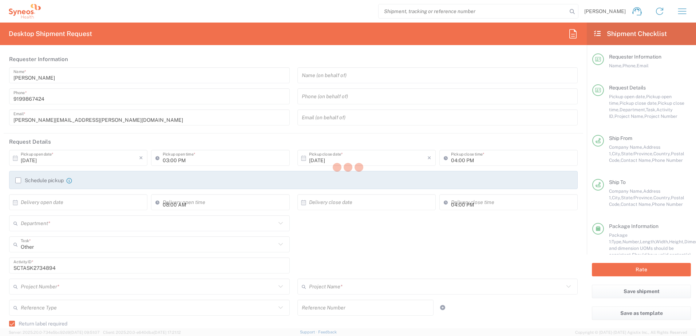
type input "4520 DEPARTMENTAL EXPENSE"
type input "[US_STATE]"
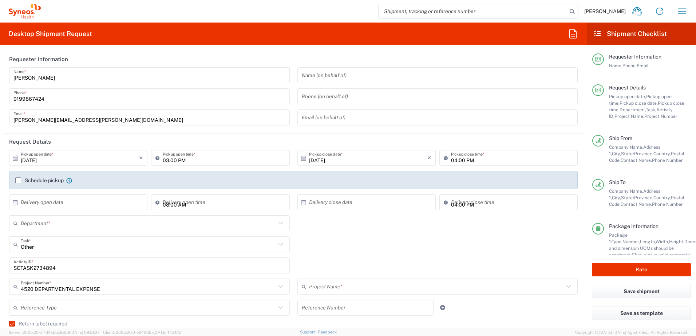
type input "Ground"
type input "Your Packaging"
type input "4510"
type input "4520 DEPARTMENTAL EXPENSE"
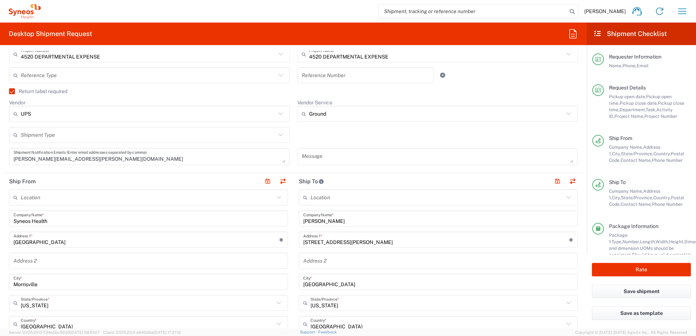
scroll to position [327, 0]
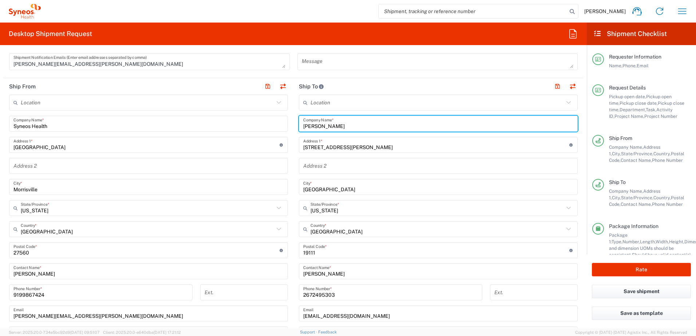
drag, startPoint x: 352, startPoint y: 124, endPoint x: 287, endPoint y: 115, distance: 65.0
click at [287, 115] on div "Ship From Location [PERSON_NAME] LLC-[GEOGRAPHIC_DATA] [GEOGRAPHIC_DATA] [GEOGR…" at bounding box center [293, 240] width 579 height 325
paste input "[PERSON_NAME]"
type input "[PERSON_NAME]"
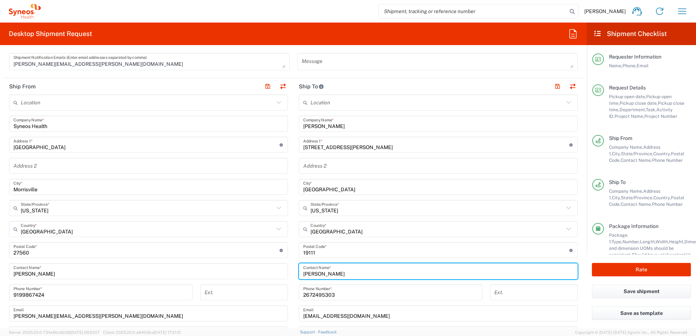
drag, startPoint x: 363, startPoint y: 274, endPoint x: 292, endPoint y: 271, distance: 70.6
click at [290, 271] on div "Ship From Location [PERSON_NAME] LLC-[GEOGRAPHIC_DATA] [GEOGRAPHIC_DATA] [GEOGR…" at bounding box center [293, 240] width 579 height 325
paste input "[PERSON_NAME]"
type input "[PERSON_NAME]"
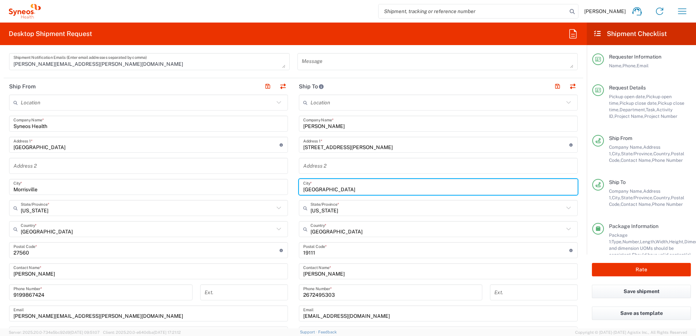
drag, startPoint x: 338, startPoint y: 192, endPoint x: 286, endPoint y: 190, distance: 52.5
click at [286, 190] on div "Ship From Location [PERSON_NAME] LLC-[GEOGRAPHIC_DATA] [GEOGRAPHIC_DATA] [GEOGR…" at bounding box center [293, 240] width 579 height 325
type input "Apex"
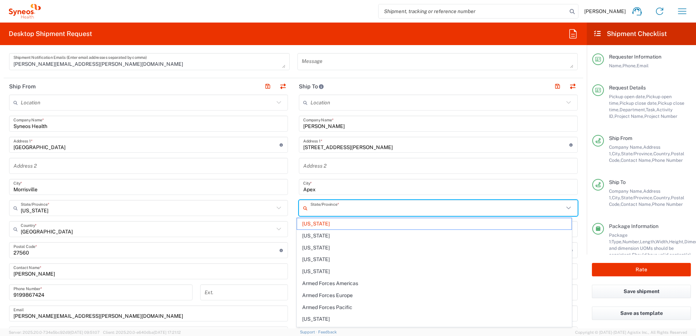
click at [342, 206] on input "text" at bounding box center [436, 208] width 253 height 13
click at [329, 231] on span "[US_STATE]" at bounding box center [434, 228] width 275 height 11
type input "[US_STATE]"
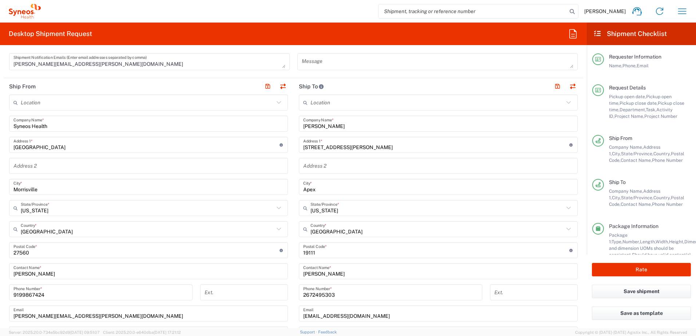
click at [308, 250] on input "undefined" at bounding box center [436, 250] width 266 height 13
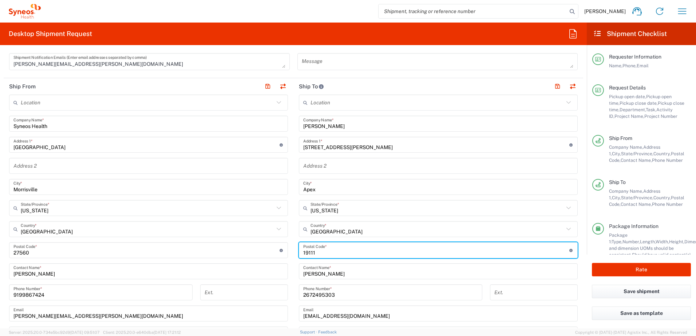
click at [308, 250] on input "undefined" at bounding box center [436, 250] width 266 height 13
paste input "27523"
type input "27523"
click at [349, 295] on input "2672495303" at bounding box center [390, 292] width 175 height 13
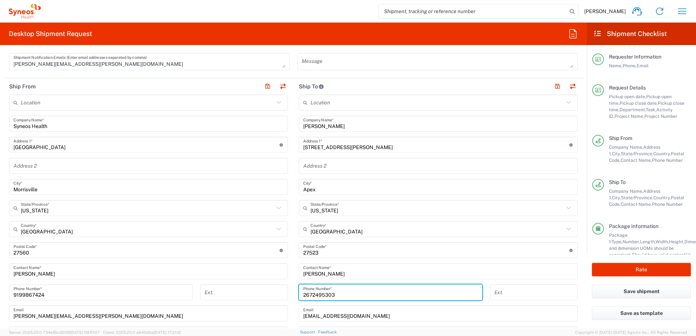
drag, startPoint x: 328, startPoint y: 293, endPoint x: 278, endPoint y: 288, distance: 49.7
click at [278, 288] on div "Ship From Location [PERSON_NAME] LLC-[GEOGRAPHIC_DATA] [GEOGRAPHIC_DATA] [GEOGR…" at bounding box center [293, 240] width 579 height 325
paste input "[PHONE_NUMBER]"
type input "[PHONE_NUMBER]"
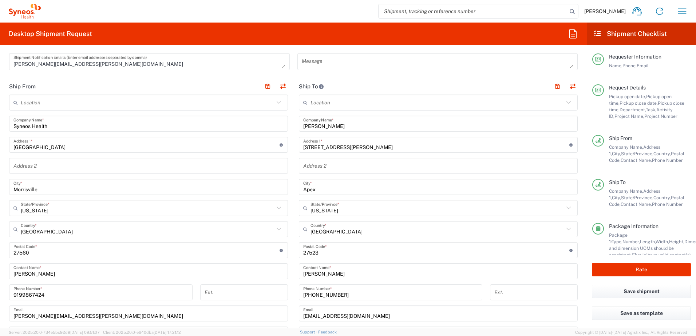
click at [363, 148] on input "[STREET_ADDRESS][PERSON_NAME]" at bounding box center [436, 145] width 266 height 13
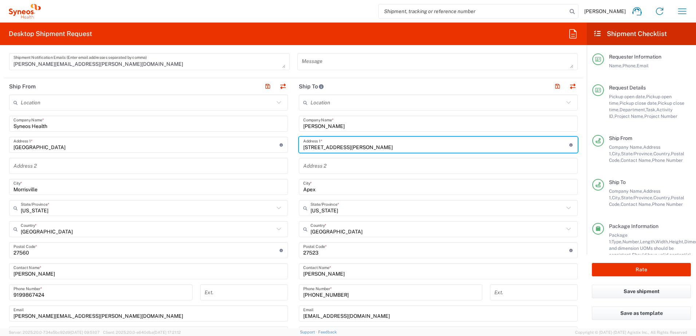
drag, startPoint x: 361, startPoint y: 149, endPoint x: 284, endPoint y: 144, distance: 77.6
click at [284, 145] on div "Ship From Location [PERSON_NAME] LLC-[GEOGRAPHIC_DATA] [GEOGRAPHIC_DATA] [GEOGR…" at bounding box center [293, 240] width 579 height 325
paste input "[STREET_ADDRESS]"
type input "[STREET_ADDRESS]"
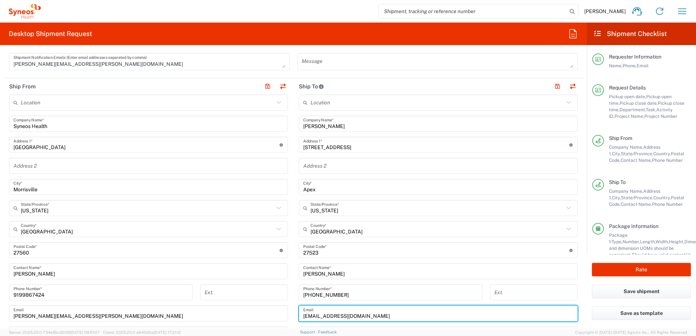
drag, startPoint x: 370, startPoint y: 313, endPoint x: 268, endPoint y: 306, distance: 102.4
click at [268, 307] on div "Ship From Location [PERSON_NAME] LLC-[GEOGRAPHIC_DATA] [GEOGRAPHIC_DATA] [GEOGR…" at bounding box center [293, 240] width 579 height 325
paste input "sakethaksas@g"
type input "[EMAIL_ADDRESS][DOMAIN_NAME]"
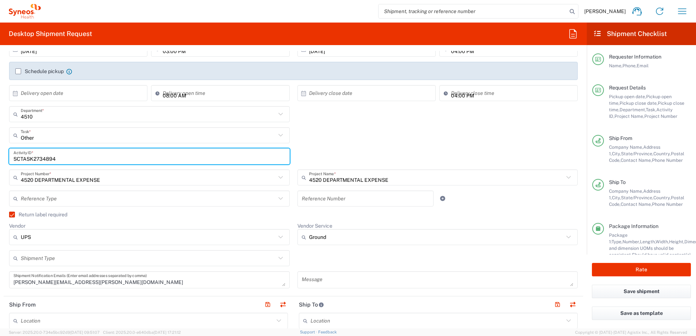
click at [37, 154] on input "SCTASK2734894" at bounding box center [149, 156] width 272 height 13
click at [35, 154] on input "SCTASK2734894" at bounding box center [149, 156] width 272 height 13
click at [32, 156] on input "SCTASK2734894" at bounding box center [149, 156] width 272 height 13
paste input "8"
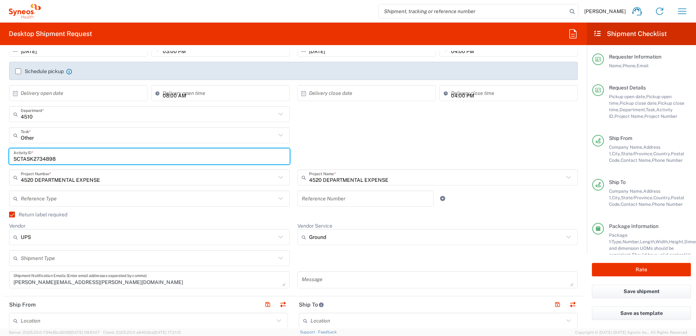
type input "SCTASK2734898"
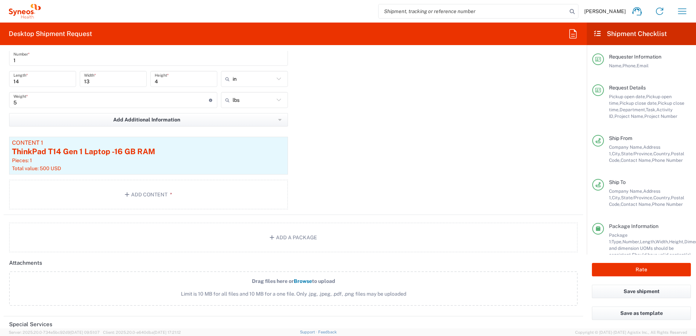
scroll to position [691, 0]
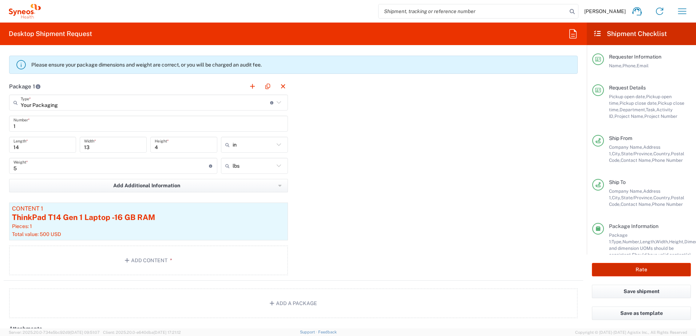
click at [643, 275] on button "Rate" at bounding box center [641, 269] width 99 height 13
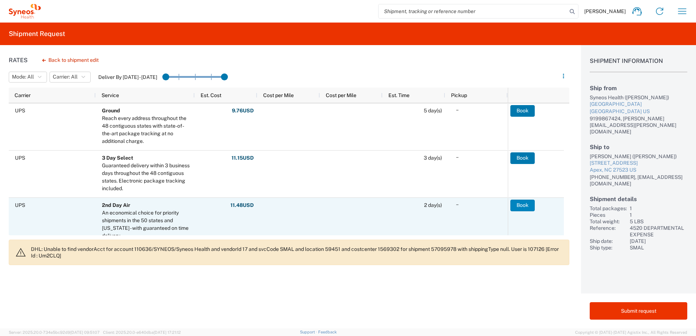
click at [531, 206] on button "Book" at bounding box center [522, 206] width 24 height 12
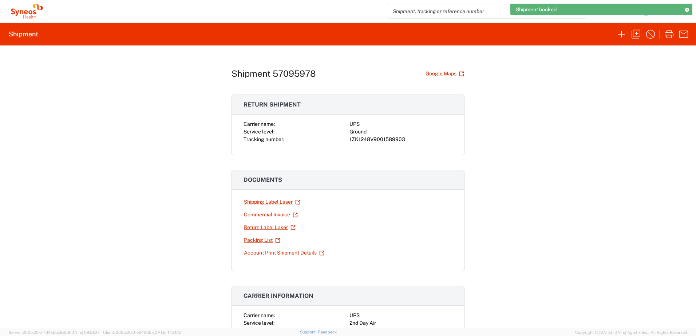
click at [366, 137] on div "1ZK1248V9001589903" at bounding box center [400, 140] width 103 height 8
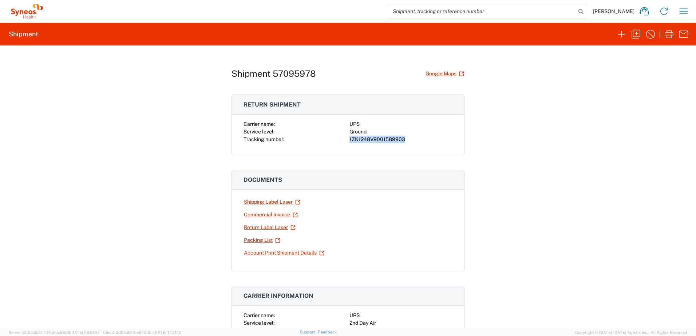
copy div "1ZK1248V9001589903"
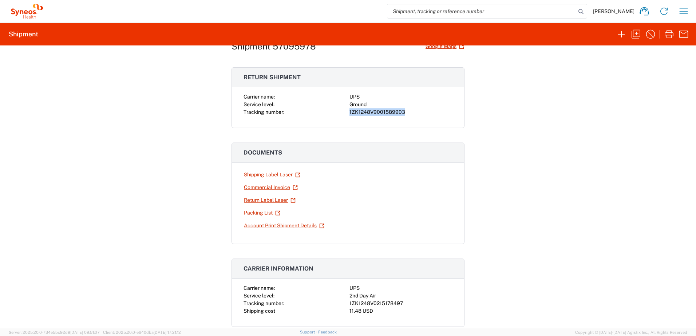
scroll to position [73, 0]
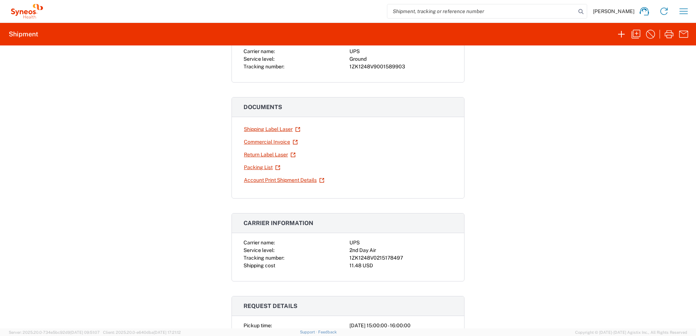
click at [371, 258] on div "1ZK1248V0215178497" at bounding box center [400, 258] width 103 height 8
copy div "1ZK1248V0215178497"
click at [689, 9] on button "button" at bounding box center [683, 11] width 15 height 15
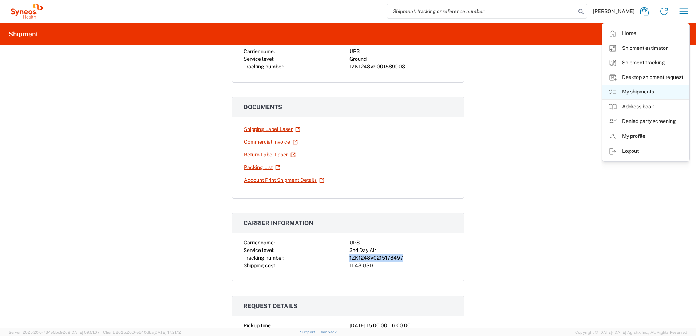
click at [642, 87] on link "My shipments" at bounding box center [645, 92] width 87 height 15
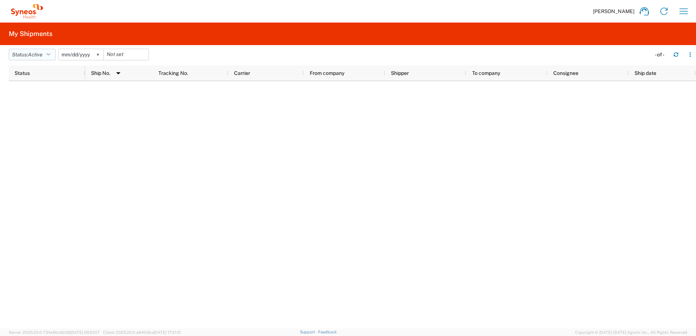
click at [45, 49] on button "Status: Active" at bounding box center [32, 55] width 47 height 12
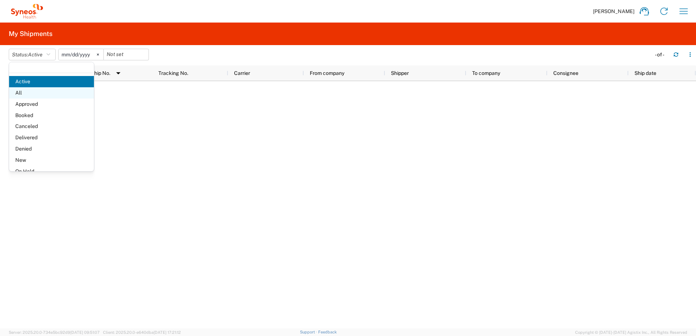
click at [36, 93] on span "All" at bounding box center [51, 92] width 85 height 11
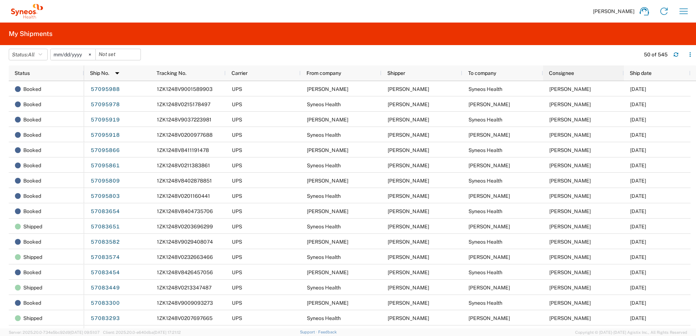
click at [587, 73] on div "Consignee" at bounding box center [585, 73] width 72 height 12
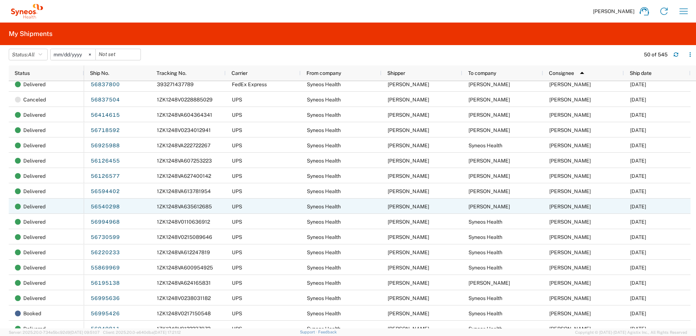
scroll to position [291, 0]
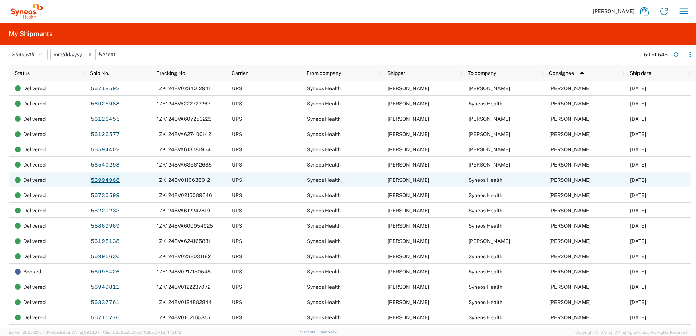
click at [104, 181] on link "56994968" at bounding box center [105, 181] width 30 height 12
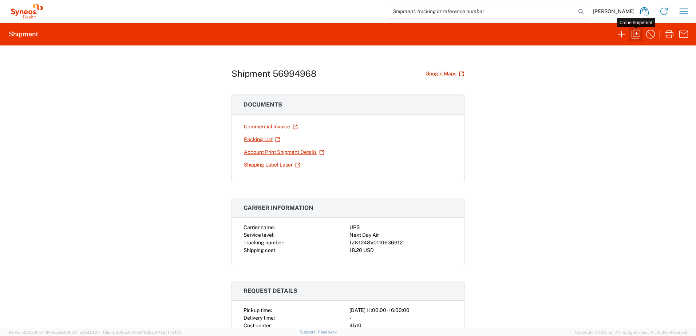
click at [641, 33] on icon "button" at bounding box center [636, 34] width 12 height 12
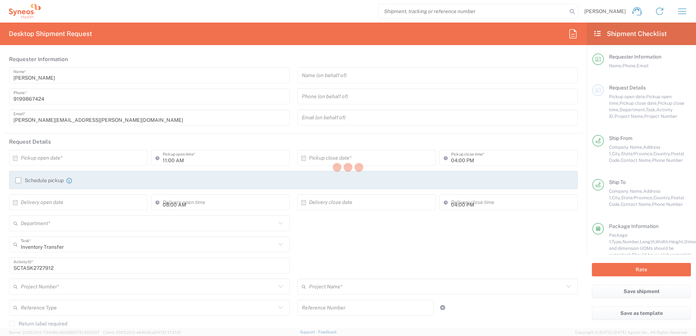
type input "4520 DEPARTMENTAL EXPENSE"
type input "[US_STATE]"
type input "Your Packaging"
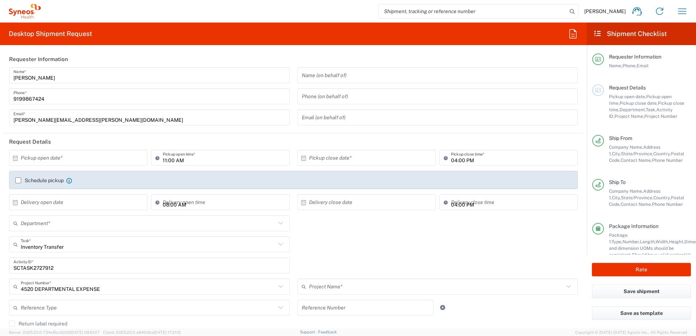
type input "4520 DEPARTMENTAL EXPENSE"
type input "4510"
click at [49, 154] on input "text" at bounding box center [80, 158] width 118 height 13
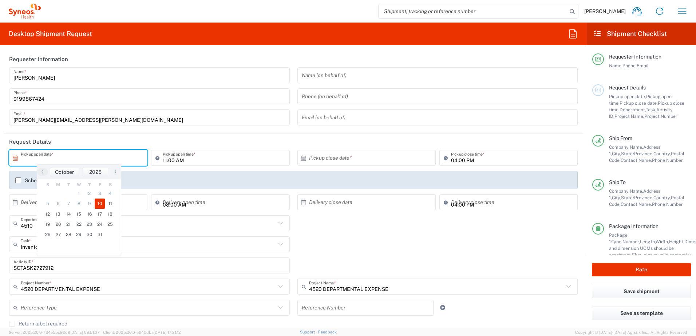
click at [96, 204] on span "10" at bounding box center [100, 204] width 11 height 10
type input "[DATE]"
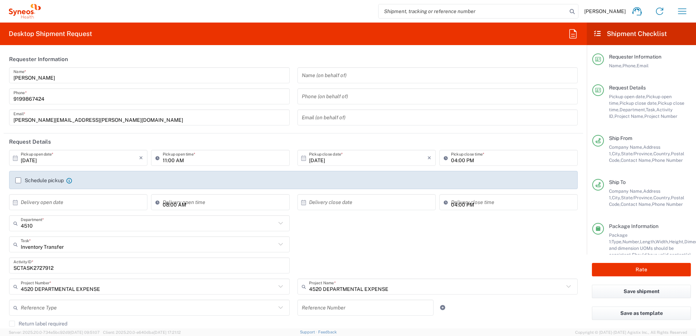
click at [196, 161] on input "11:00 AM" at bounding box center [224, 158] width 122 height 13
click at [200, 161] on input "11:00 AM" at bounding box center [224, 158] width 122 height 13
click at [205, 160] on input "11:00 AM" at bounding box center [224, 158] width 122 height 13
drag, startPoint x: 183, startPoint y: 156, endPoint x: 146, endPoint y: 155, distance: 37.1
click at [146, 156] on div "[DATE] × Pickup open date * Cancel Apply 11:00 AM Pickup open time *" at bounding box center [149, 160] width 284 height 21
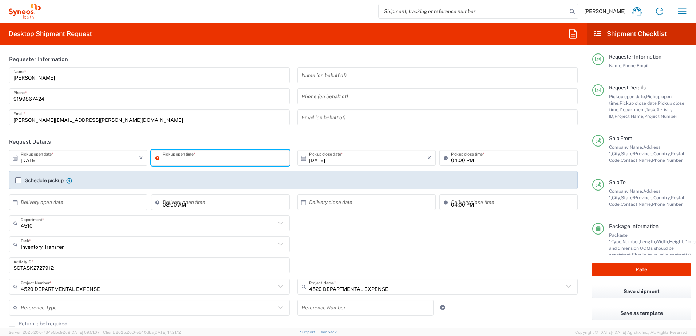
click at [366, 236] on agx-shipment-cost-centers-widget "4510 Department * 4510 3000 3100 3109 3110 3111 3112 3125 3130 3135 3136 3150 3…" at bounding box center [293, 257] width 576 height 84
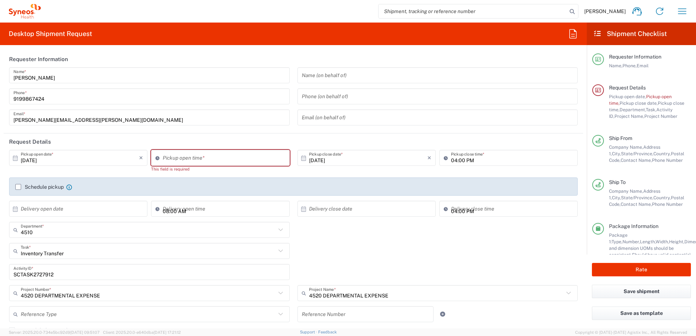
type input "01:18 PM"
click at [218, 160] on input "01:18 PM" at bounding box center [224, 158] width 122 height 13
click at [347, 239] on agx-shipment-cost-centers-widget "4510 Department * 4510 3000 3100 3109 3110 3111 3112 3125 3130 3135 3136 3150 3…" at bounding box center [293, 264] width 576 height 84
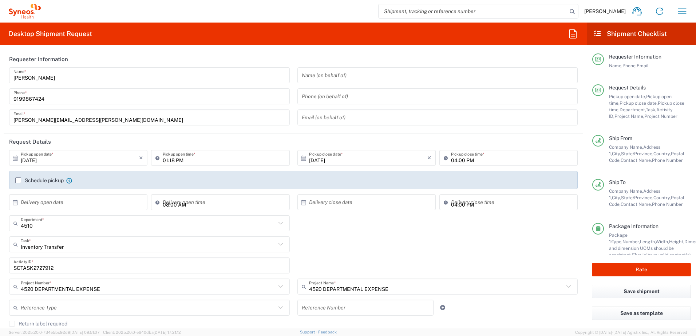
click at [40, 267] on input "SCTASK2727912" at bounding box center [149, 265] width 272 height 13
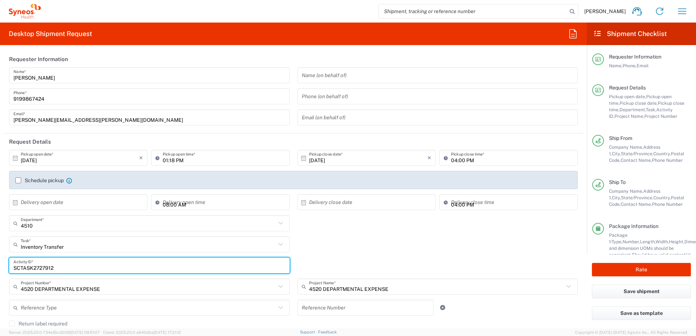
click at [40, 267] on input "SCTASK2727912" at bounding box center [149, 265] width 272 height 13
paste input "SCTASK273292"
drag, startPoint x: 104, startPoint y: 266, endPoint x: -10, endPoint y: 254, distance: 114.8
click at [0, 254] on html "[PERSON_NAME] Home Shipment estimator Shipment tracking Desktop shipment reques…" at bounding box center [348, 168] width 696 height 336
paste input "3292"
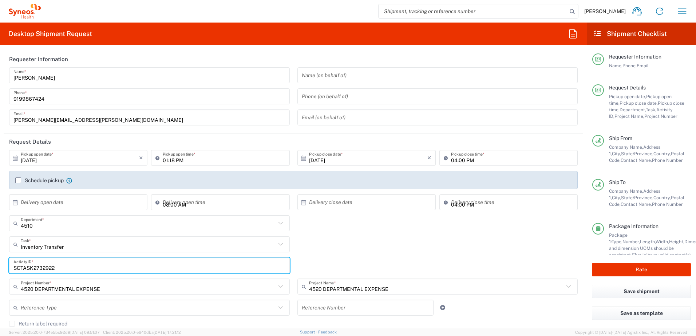
type input "SCTASK2732922"
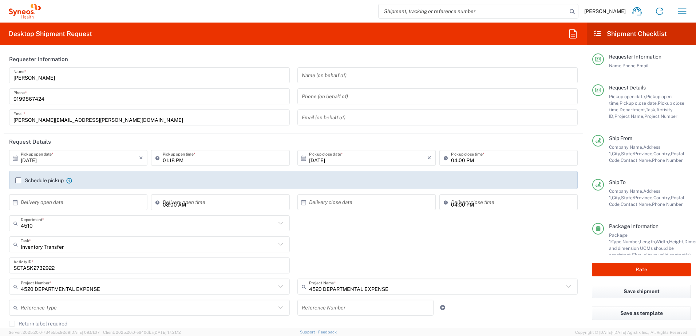
click at [381, 240] on div "Inventory Transfer Task * Inventory Transfer Break/Fix New Hire Other Refresh" at bounding box center [293, 246] width 576 height 21
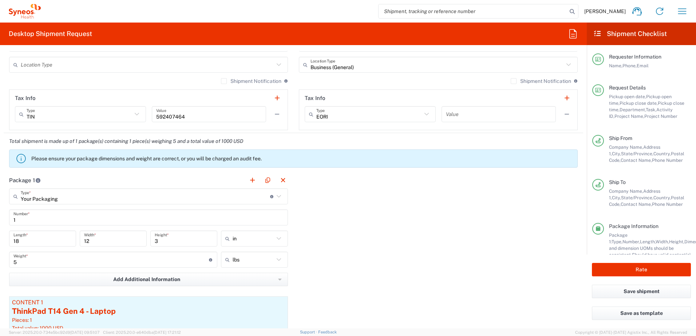
scroll to position [655, 0]
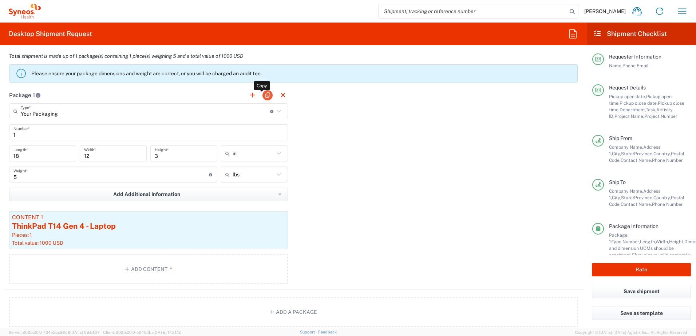
click at [266, 94] on button "button" at bounding box center [267, 95] width 10 height 10
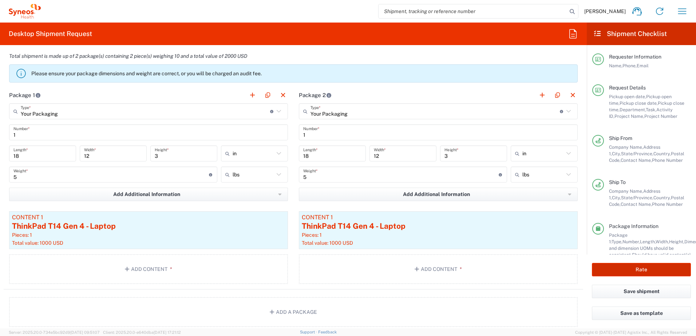
click at [640, 266] on button "Rate" at bounding box center [641, 269] width 99 height 13
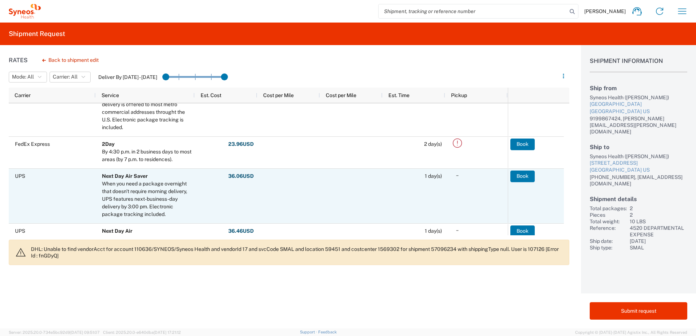
scroll to position [255, 0]
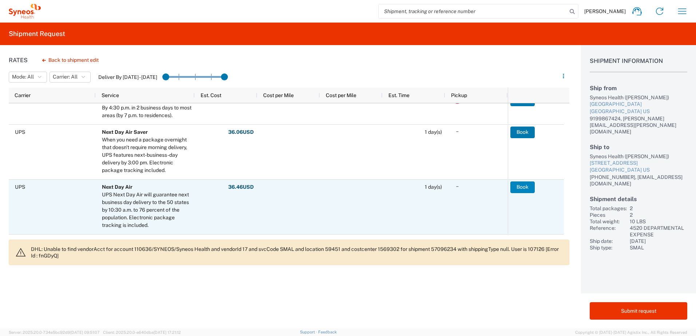
click at [523, 186] on button "Book" at bounding box center [522, 188] width 24 height 12
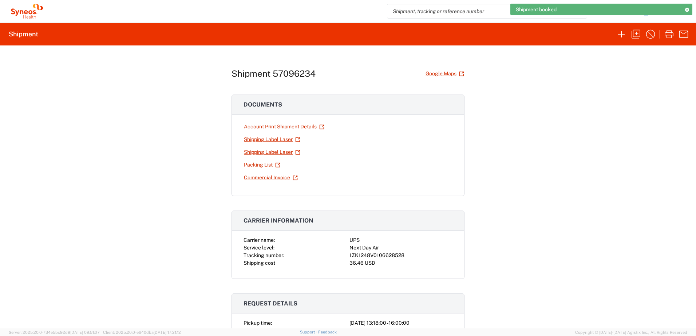
click at [372, 256] on div "1ZK1248V0106628528" at bounding box center [400, 256] width 103 height 8
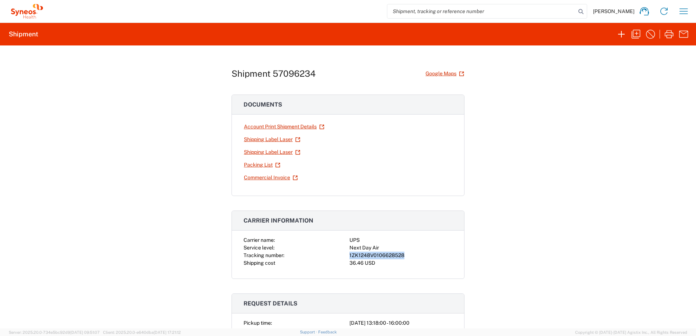
copy div "1ZK1248V0106628528"
click at [553, 155] on div "Shipment 57096234 Google Maps Documents Account Print Shipment Details Shipping…" at bounding box center [348, 186] width 696 height 283
click at [282, 141] on link "Shipping Label Laser" at bounding box center [271, 139] width 57 height 13
